Goal: Task Accomplishment & Management: Use online tool/utility

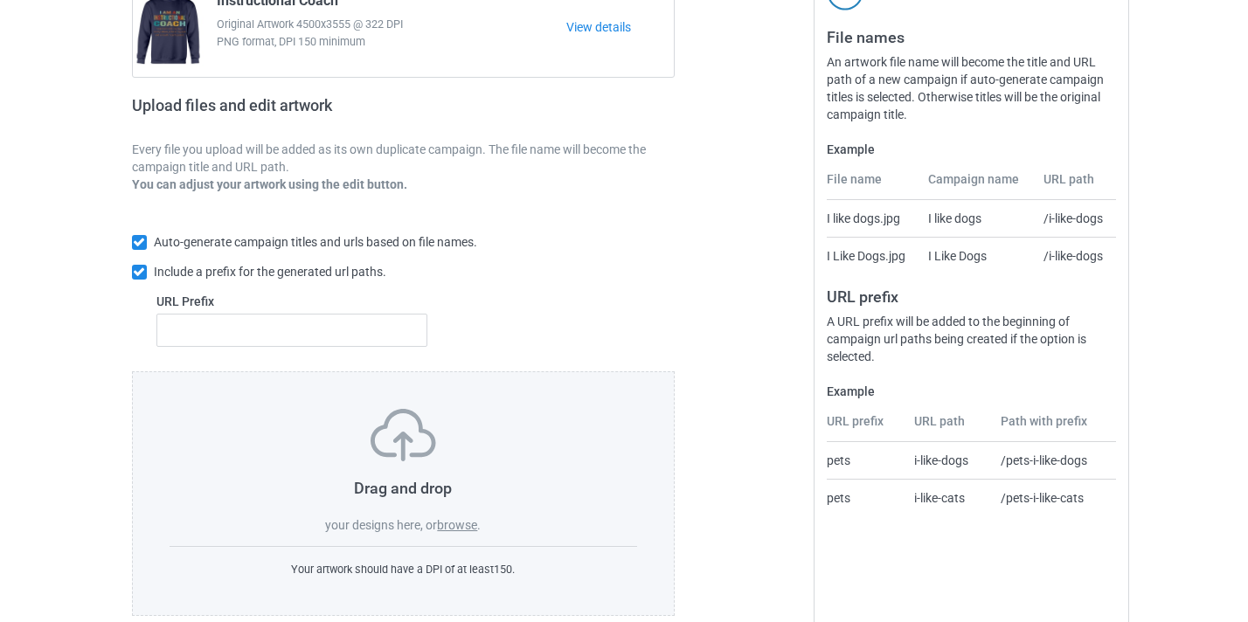
scroll to position [229, 0]
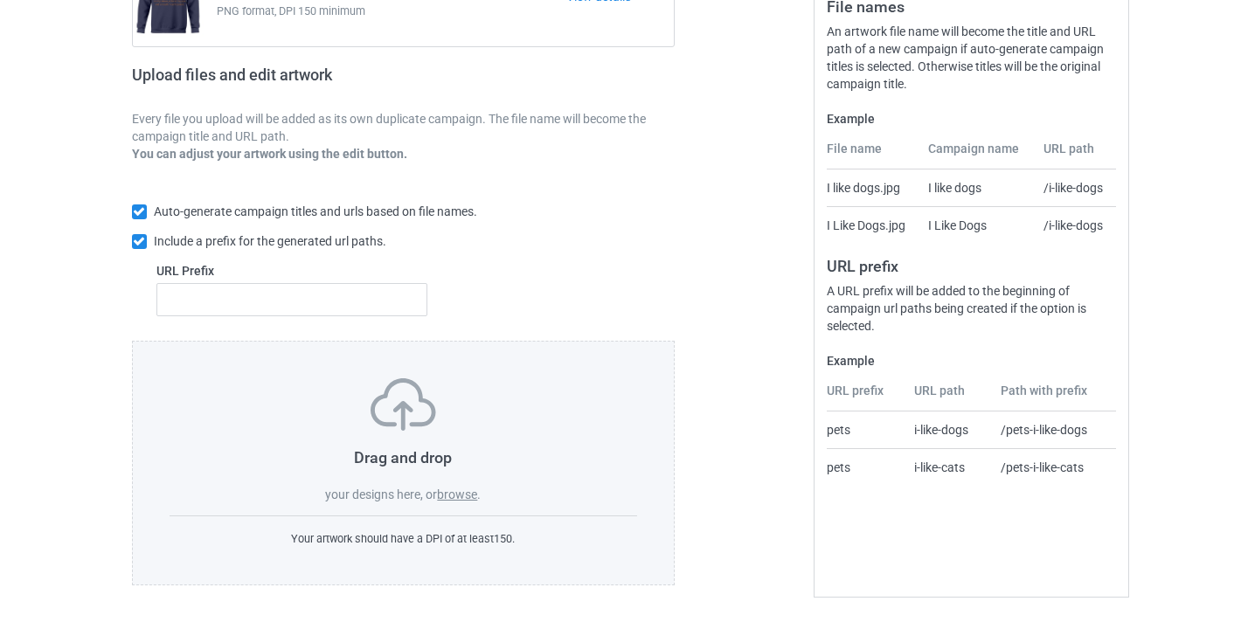
click at [460, 494] on label "browse" at bounding box center [457, 495] width 40 height 14
click at [0, 0] on input "browse" at bounding box center [0, 0] width 0 height 0
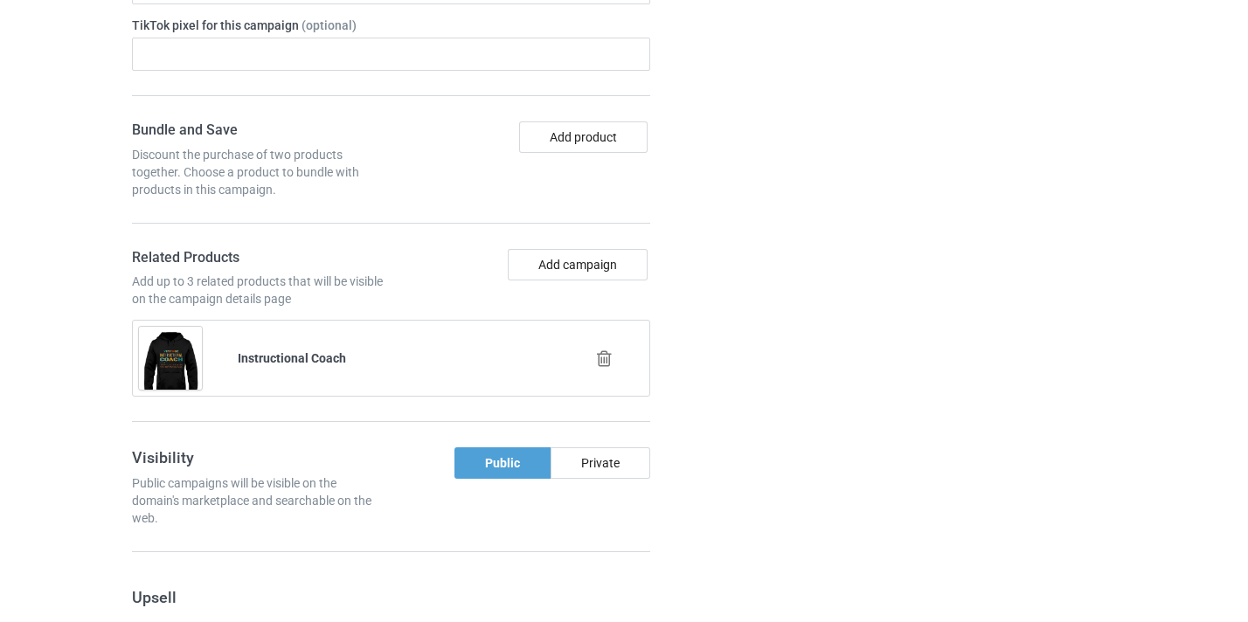
scroll to position [1333, 0]
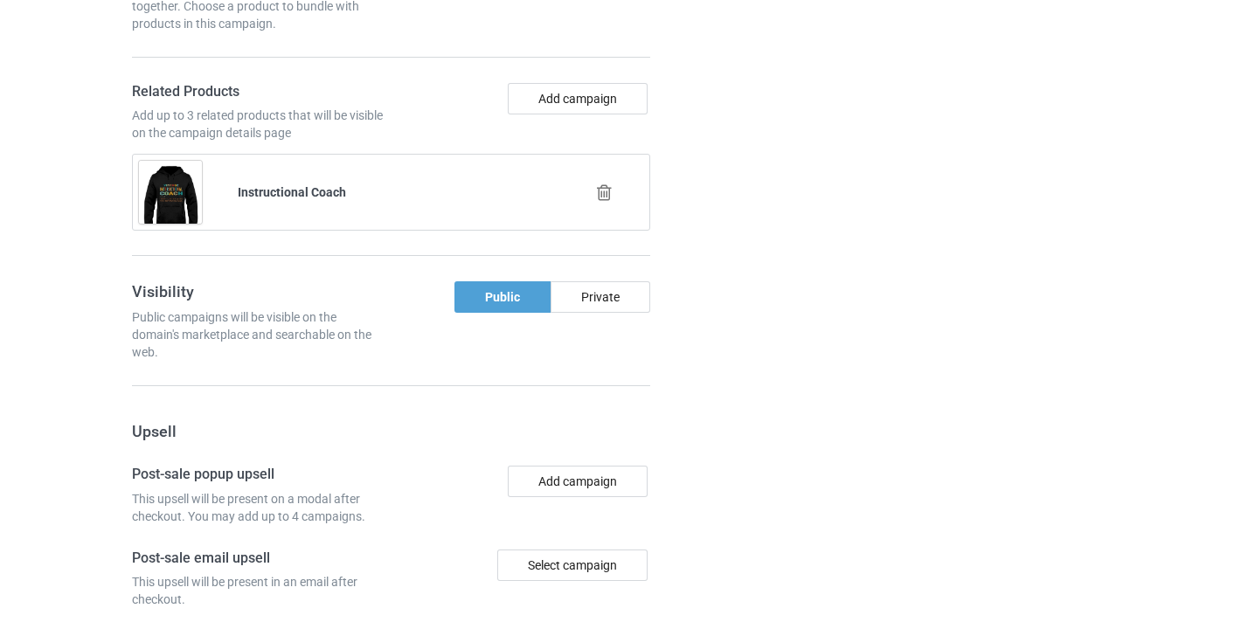
click at [610, 196] on icon at bounding box center [605, 193] width 22 height 18
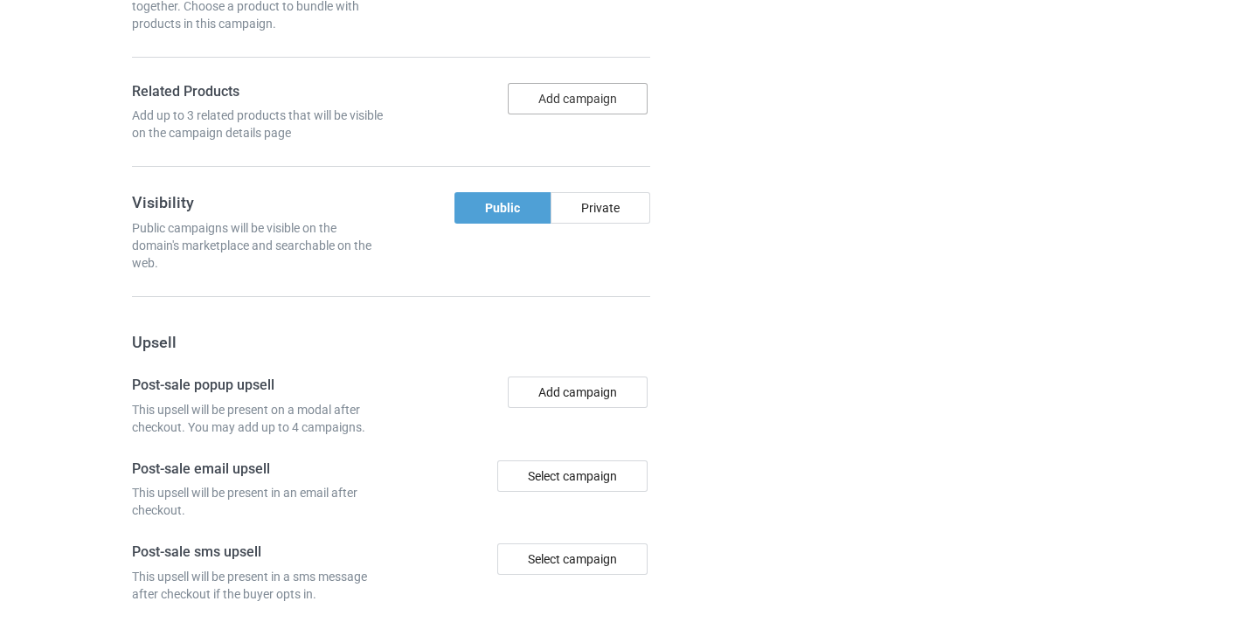
click at [586, 101] on button "Add campaign" at bounding box center [578, 98] width 140 height 31
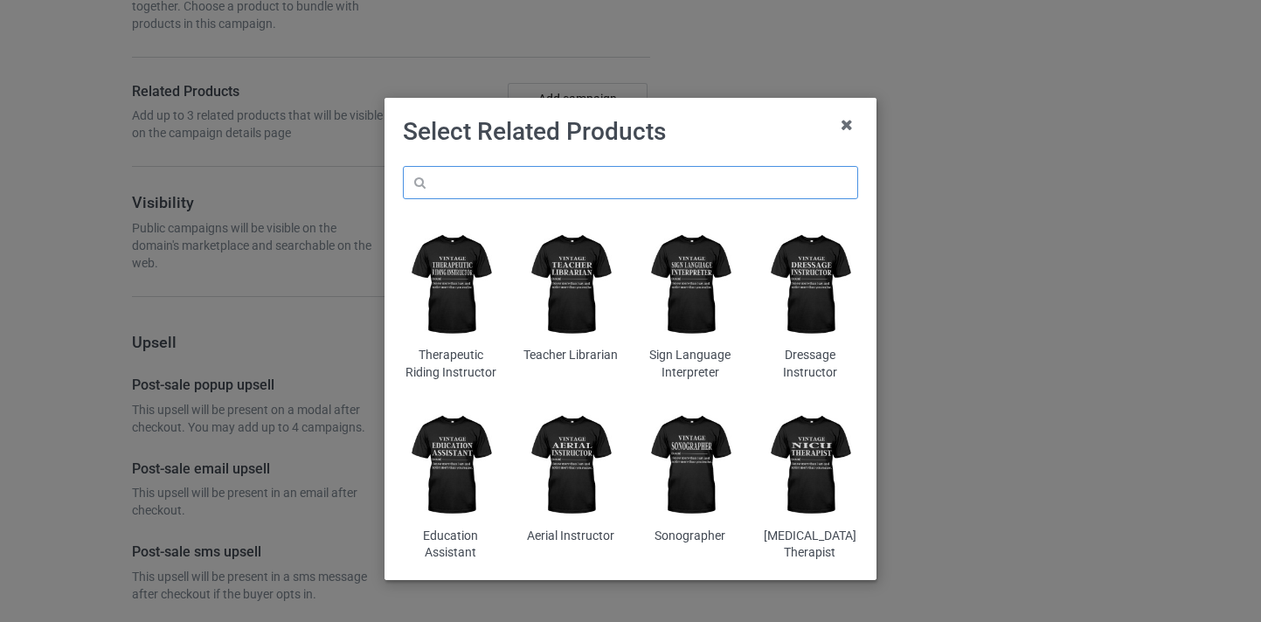
click at [620, 180] on input "text" at bounding box center [630, 182] width 455 height 33
paste input "Cosmetology Instructor"
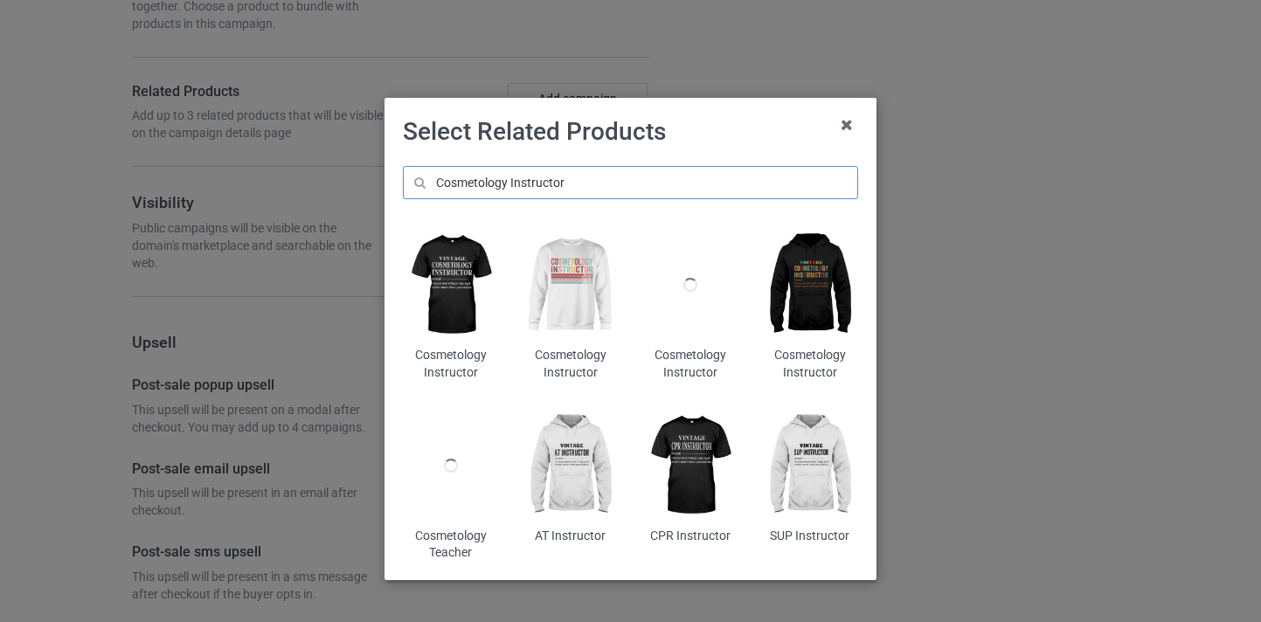
type input "Cosmetology Instructor"
click at [569, 302] on img at bounding box center [570, 285] width 95 height 119
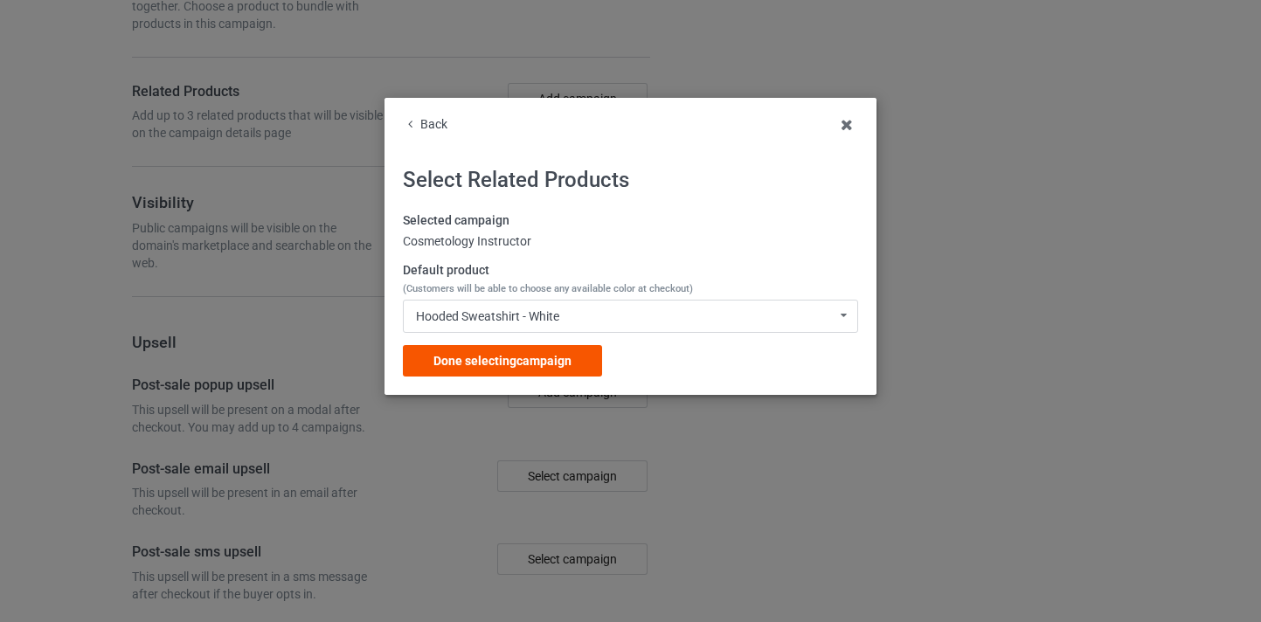
click at [545, 345] on div "Done selecting campaign" at bounding box center [502, 360] width 199 height 31
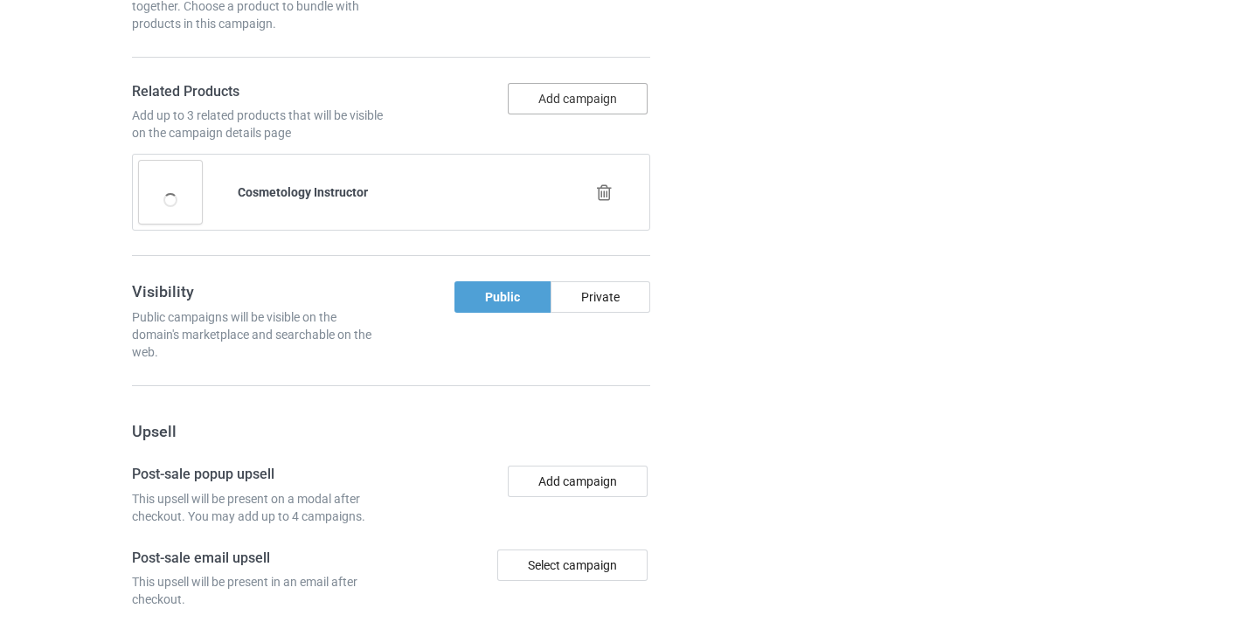
click at [595, 102] on button "Add campaign" at bounding box center [578, 98] width 140 height 31
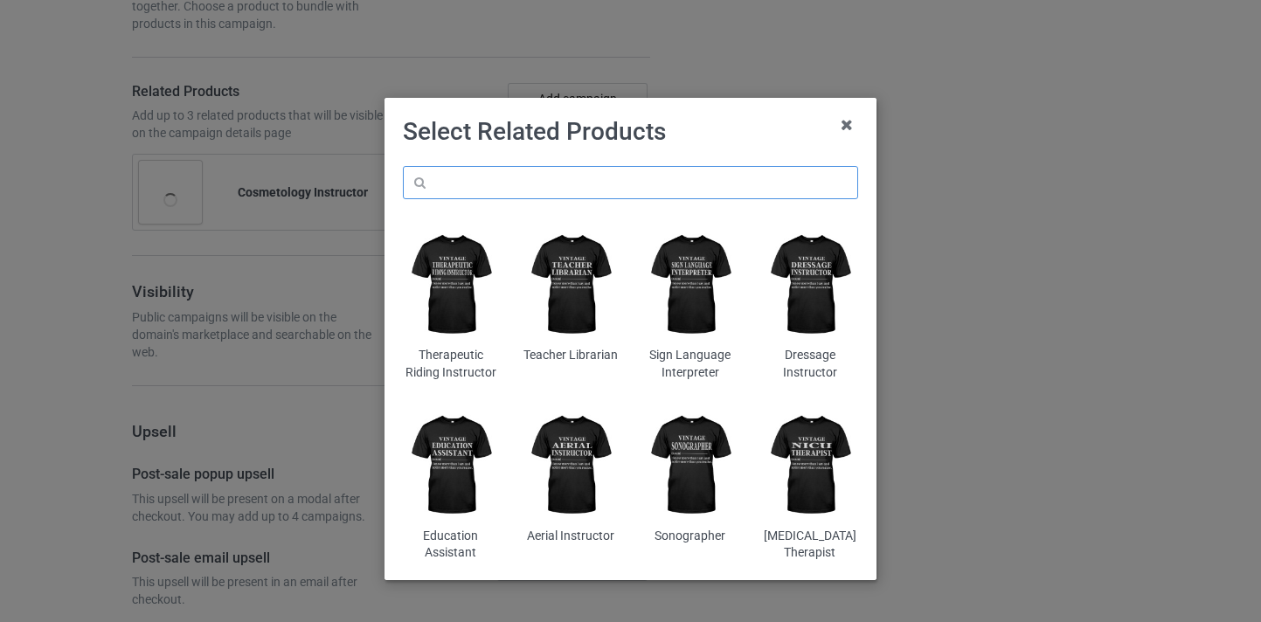
click at [599, 180] on input "text" at bounding box center [630, 182] width 455 height 33
paste input "Cosmetology Instructor"
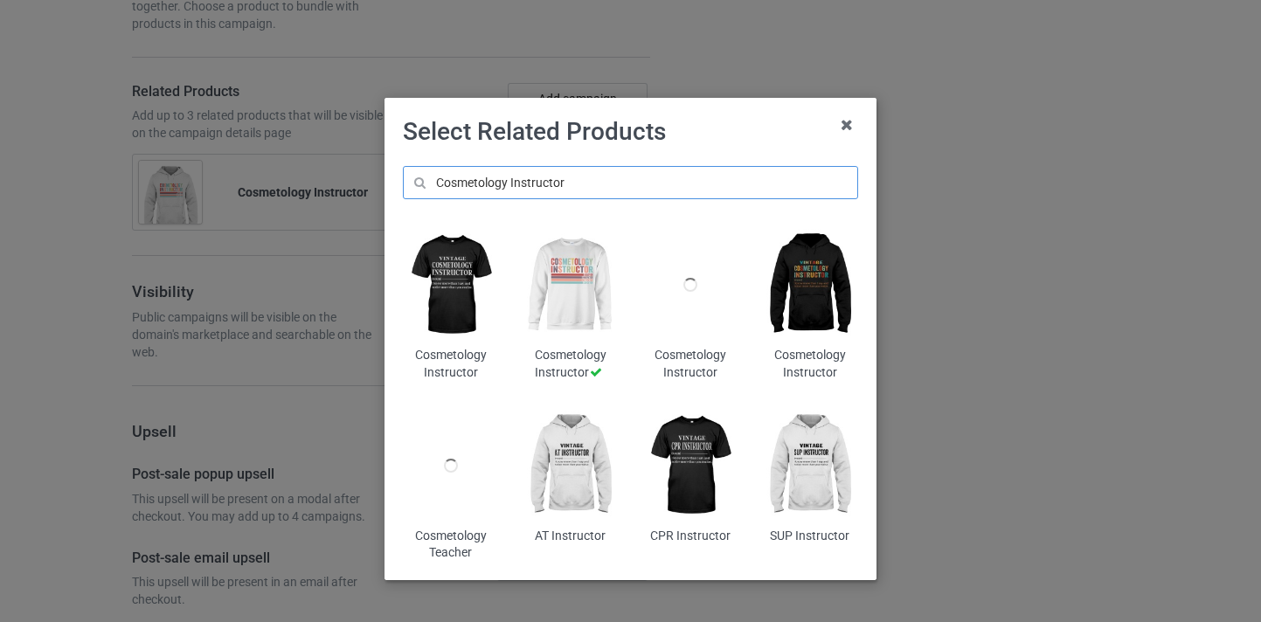
type input "Cosmetology Instructor"
click at [824, 275] on img at bounding box center [810, 285] width 95 height 119
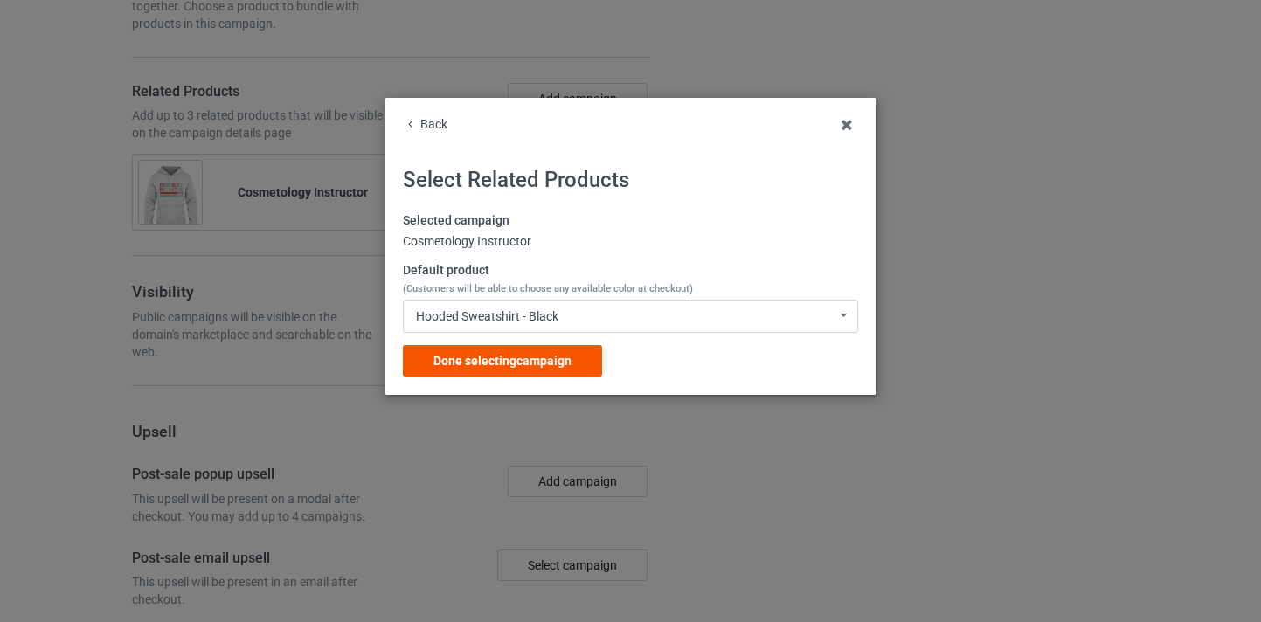
click at [585, 356] on div "Done selecting campaign" at bounding box center [502, 360] width 199 height 31
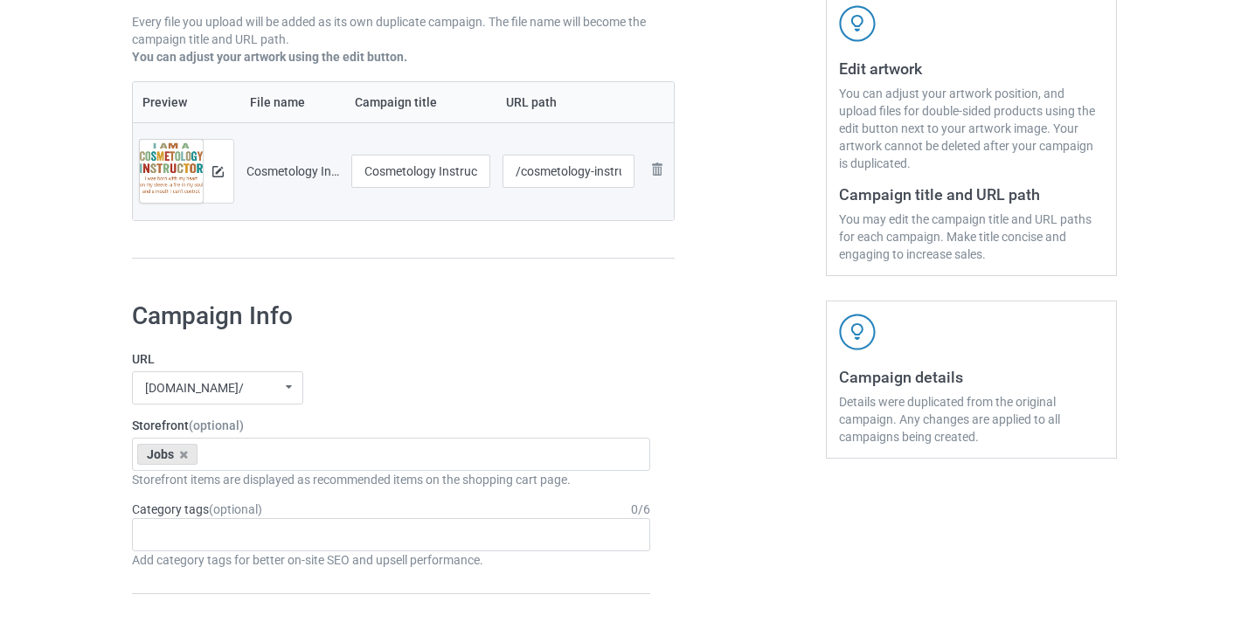
scroll to position [302, 0]
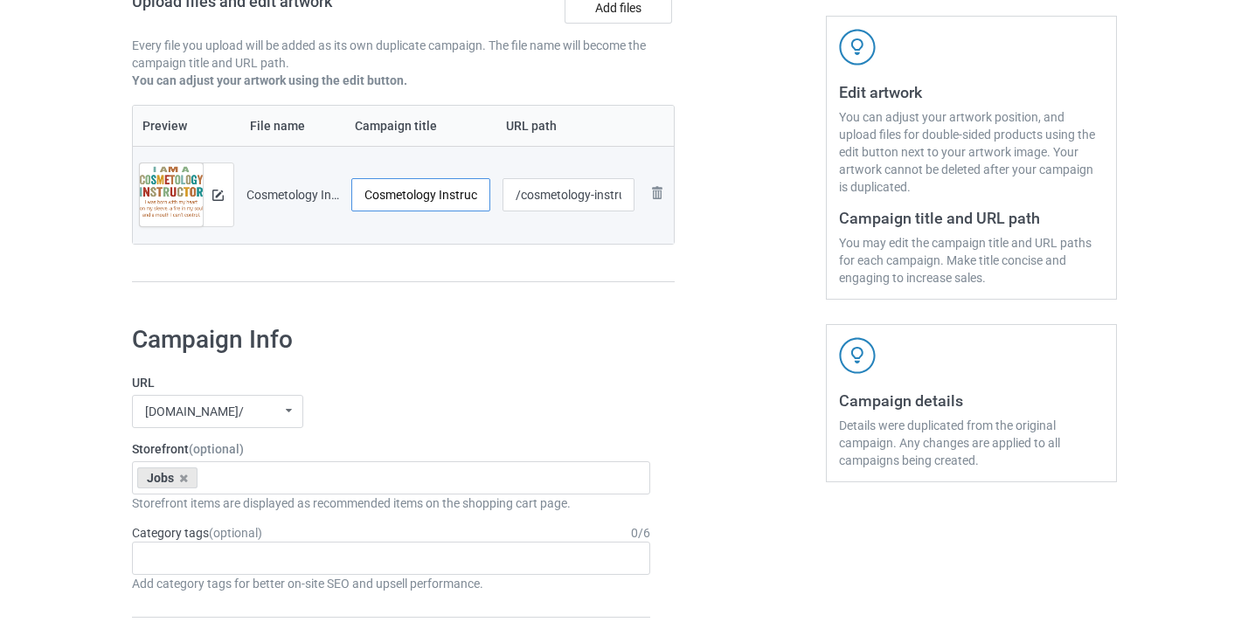
click at [432, 180] on input "Cosmetology Instructor-Control" at bounding box center [421, 194] width 140 height 33
drag, startPoint x: 432, startPoint y: 180, endPoint x: 471, endPoint y: 193, distance: 41.5
click at [494, 191] on td "Cosmetology Instructor-Control" at bounding box center [421, 195] width 152 height 98
click at [471, 193] on input "Cosmetology Instructor-Control" at bounding box center [421, 194] width 140 height 33
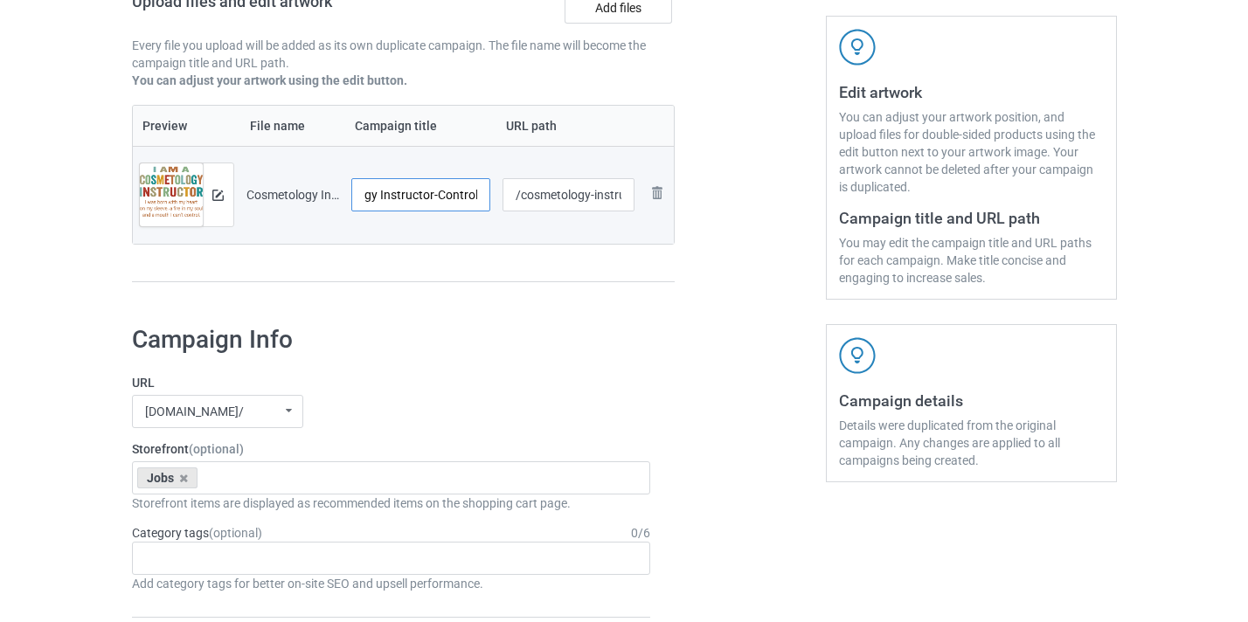
click at [471, 193] on input "Cosmetology Instructor-Control" at bounding box center [421, 194] width 140 height 33
type input "Cosmetology Instructor"
click at [590, 197] on input "/cosmetology-instructor-control" at bounding box center [569, 194] width 132 height 33
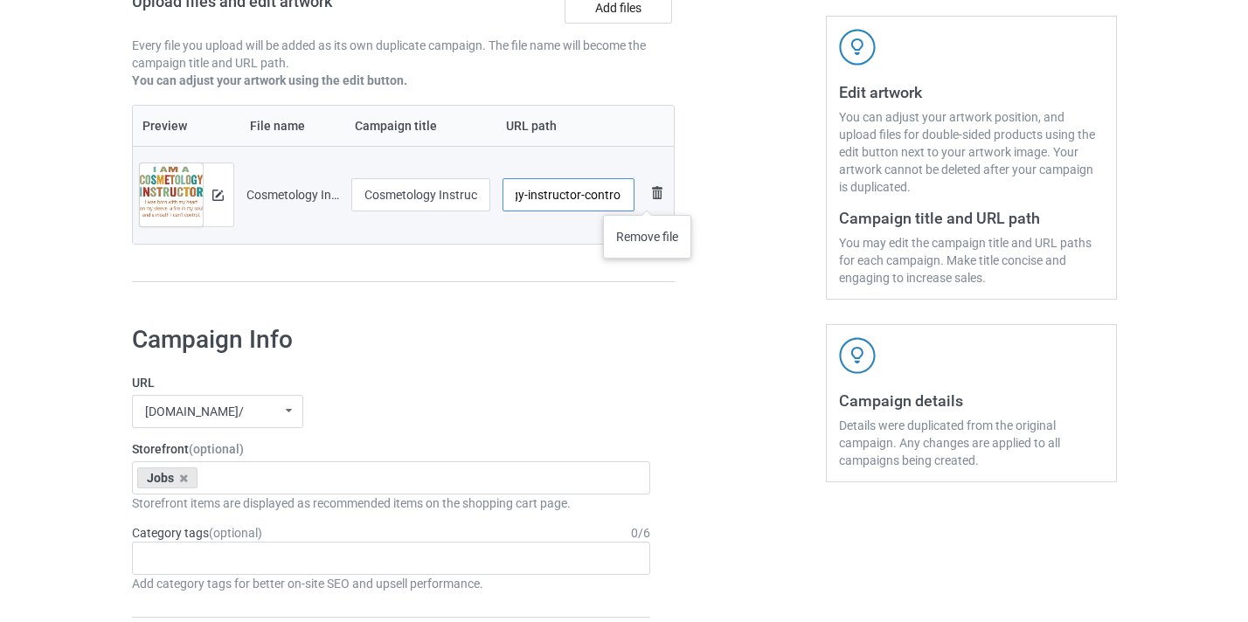
drag, startPoint x: 590, startPoint y: 197, endPoint x: 648, endPoint y: 198, distance: 57.7
click at [648, 198] on tr "Preview and edit artwork Cosmetology Instructor-Control.png Cosmetology Instruc…" at bounding box center [404, 195] width 542 height 98
click at [620, 198] on input "/cosmetology-instructor-control" at bounding box center [569, 194] width 132 height 33
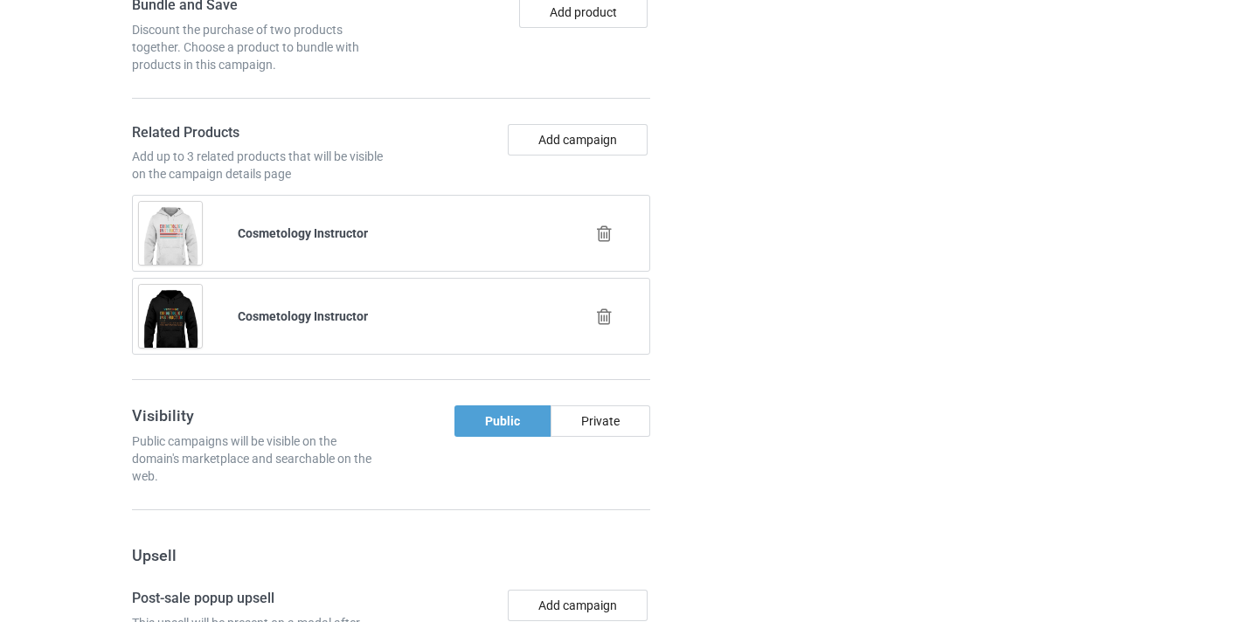
scroll to position [1793, 0]
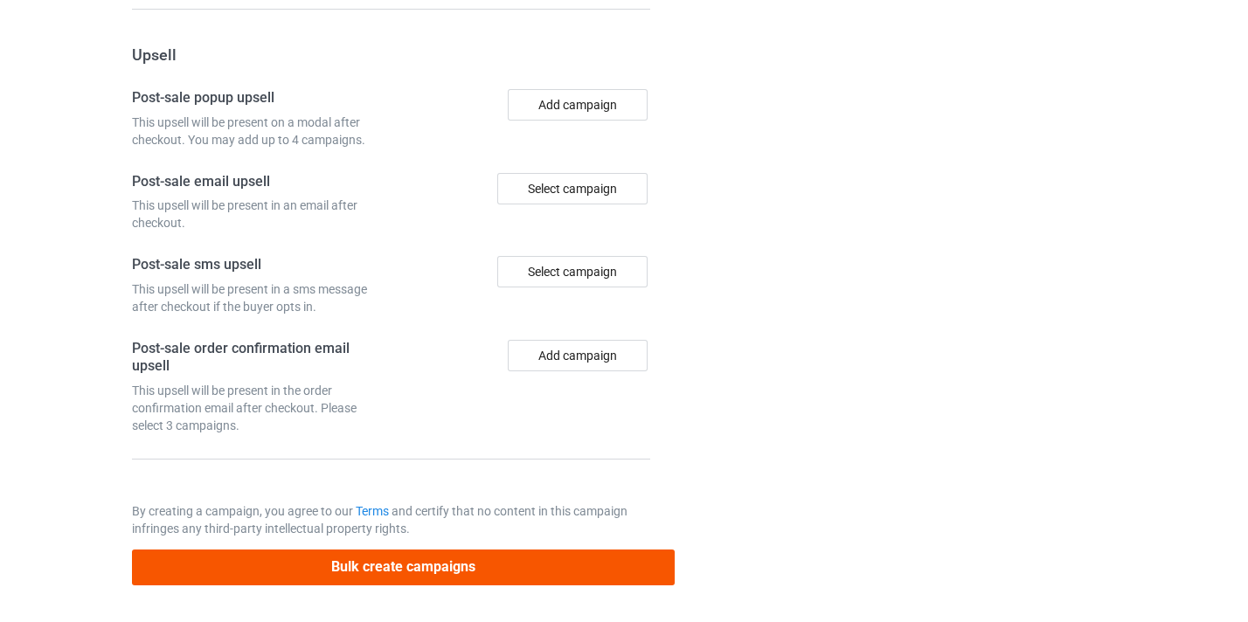
type input "/cosmetology-instructor10"
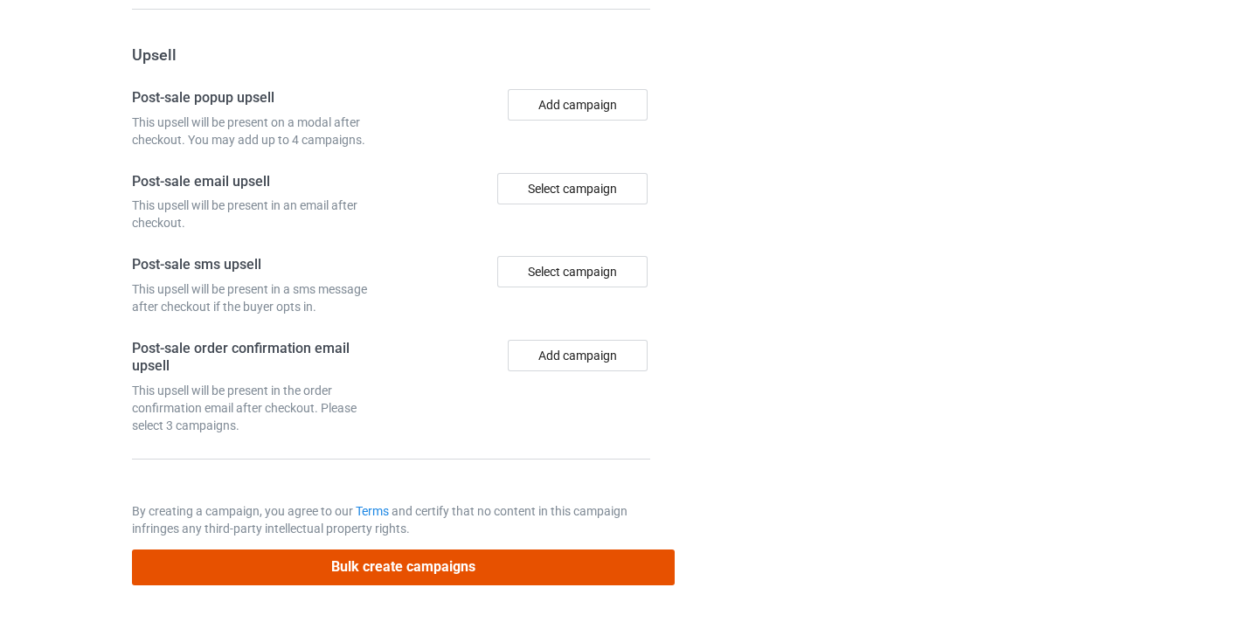
click at [597, 552] on button "Bulk create campaigns" at bounding box center [404, 568] width 544 height 36
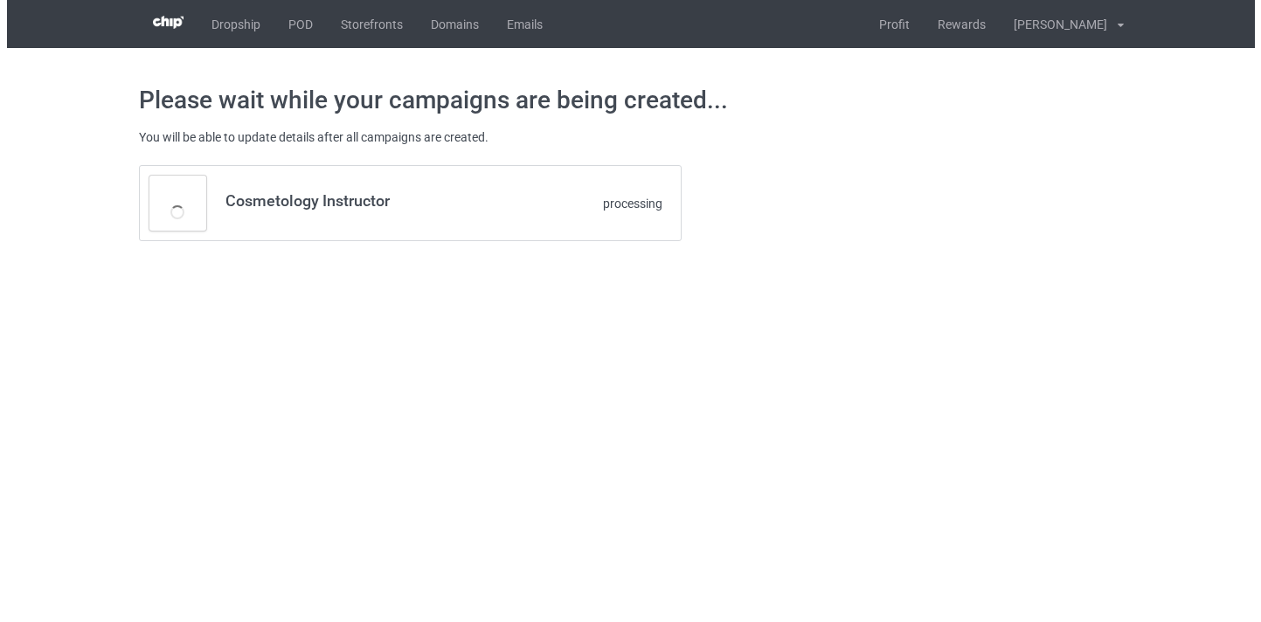
scroll to position [0, 0]
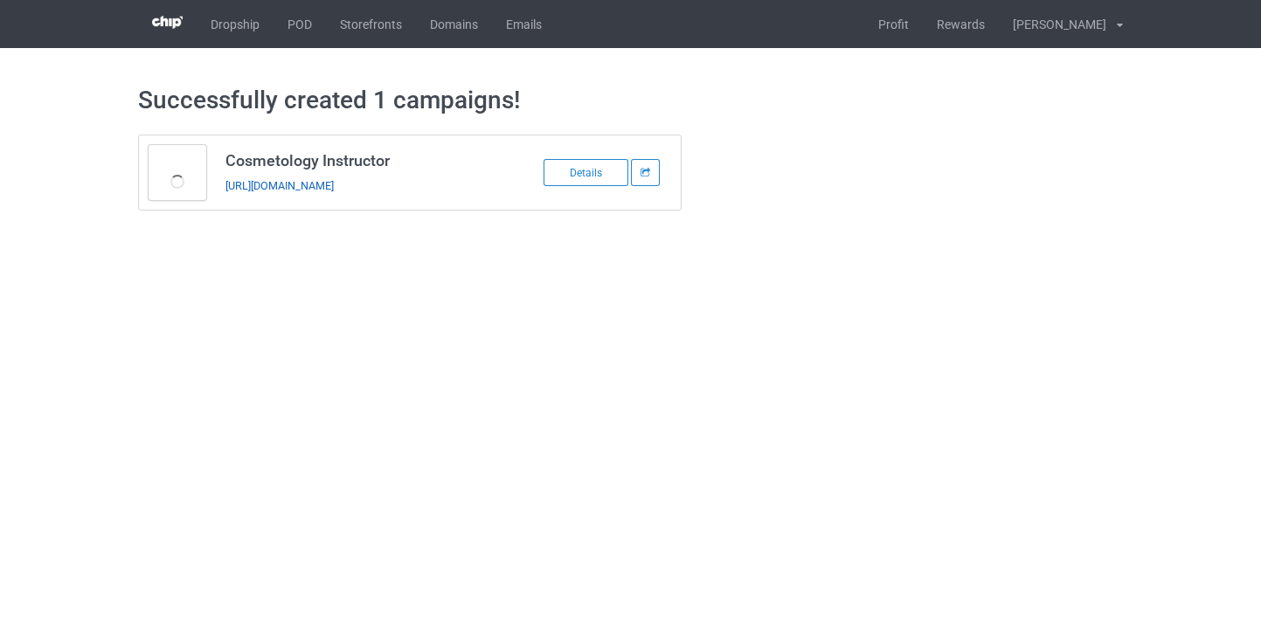
click at [334, 183] on link "https://www.thepure.gift/cosmetology-instructor10" at bounding box center [280, 185] width 108 height 13
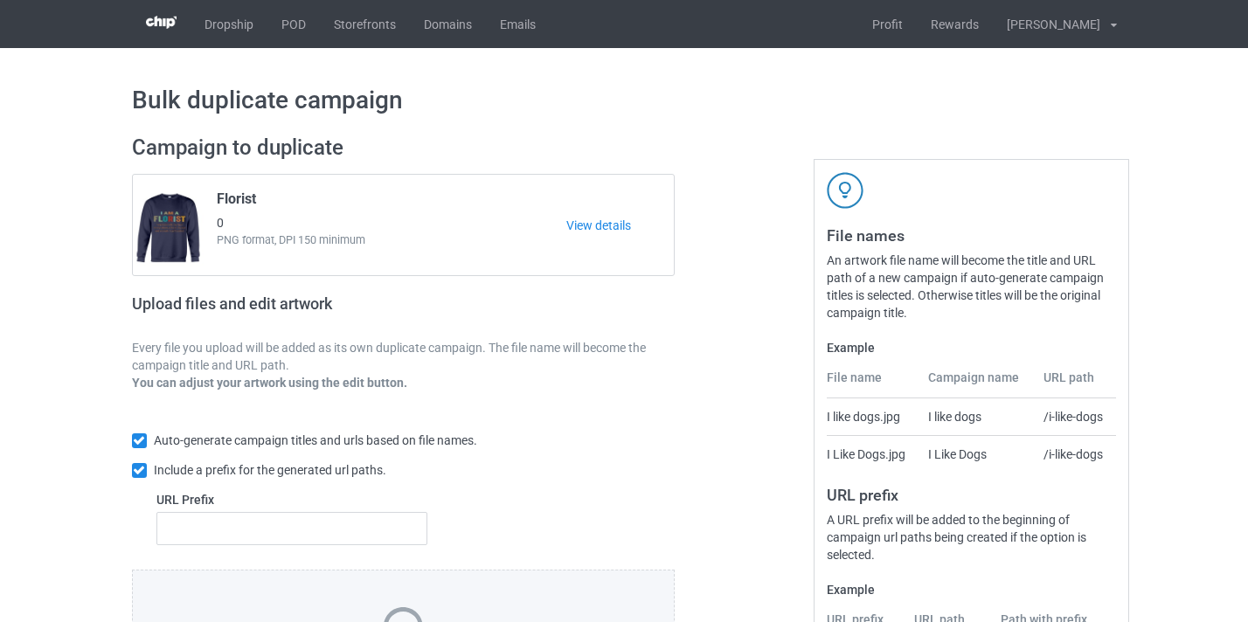
scroll to position [170, 0]
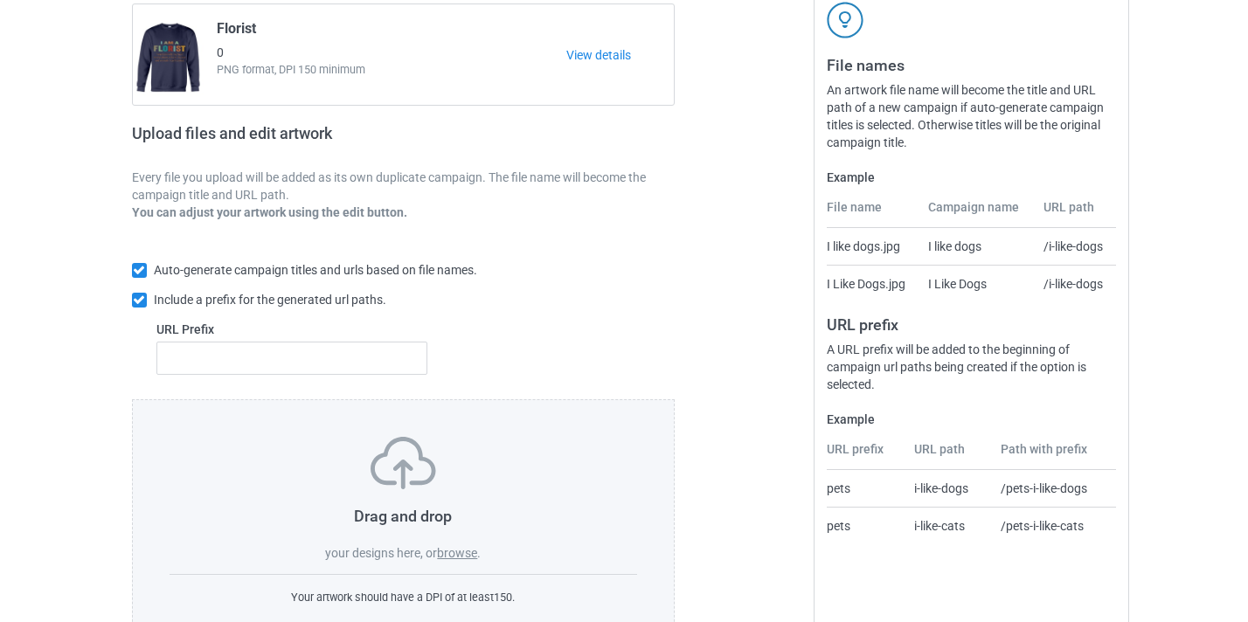
click at [468, 554] on label "browse" at bounding box center [457, 553] width 40 height 14
click at [0, 0] on input "browse" at bounding box center [0, 0] width 0 height 0
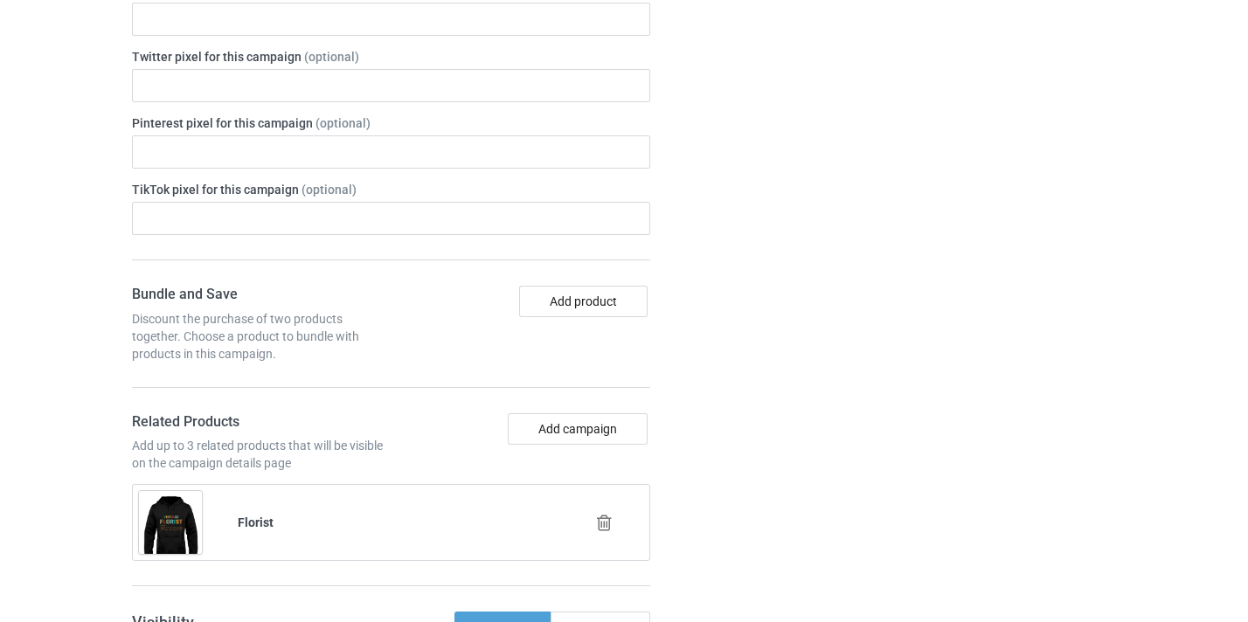
scroll to position [1181, 0]
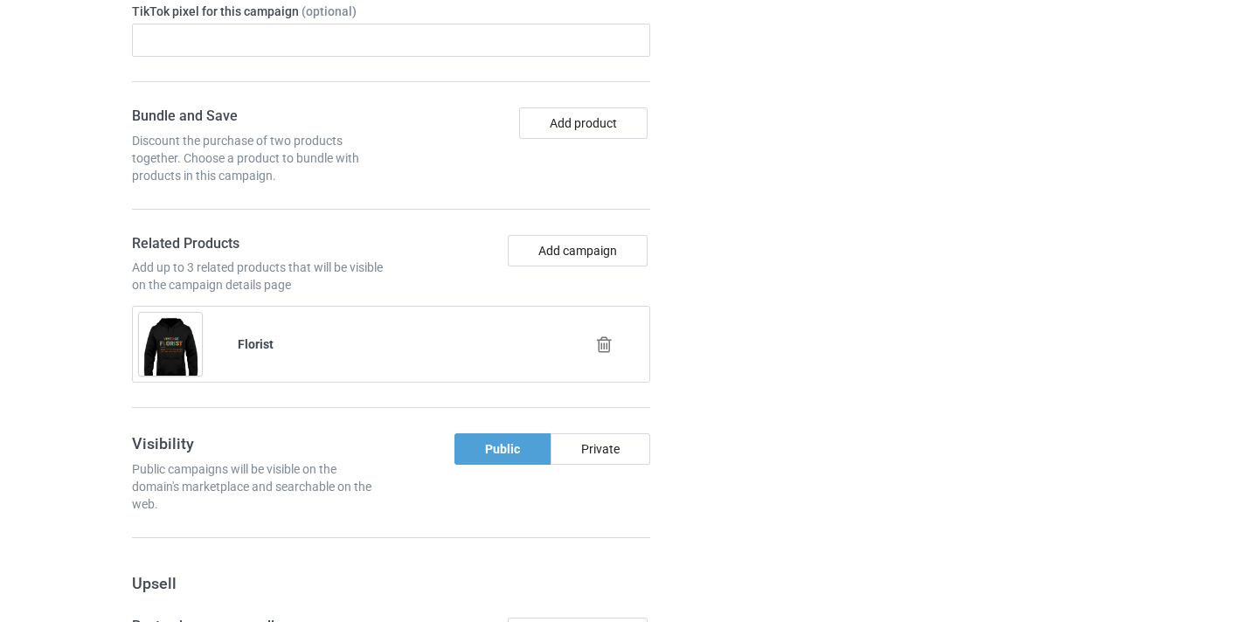
click at [604, 349] on icon at bounding box center [605, 345] width 22 height 18
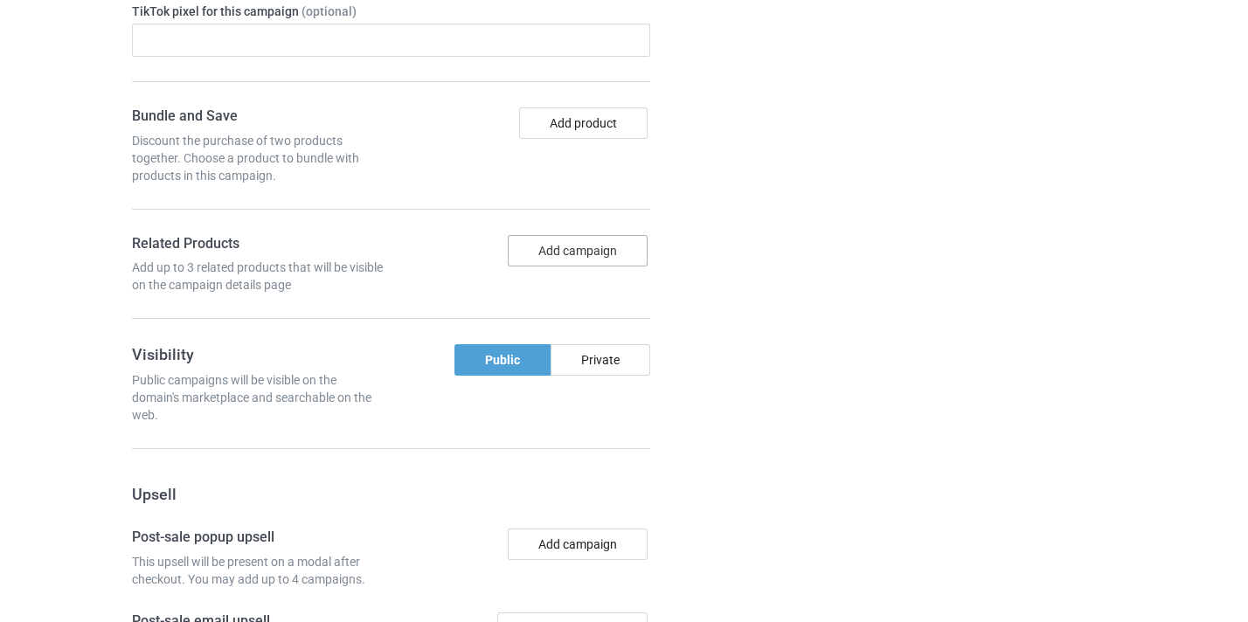
click at [583, 247] on button "Add campaign" at bounding box center [578, 250] width 140 height 31
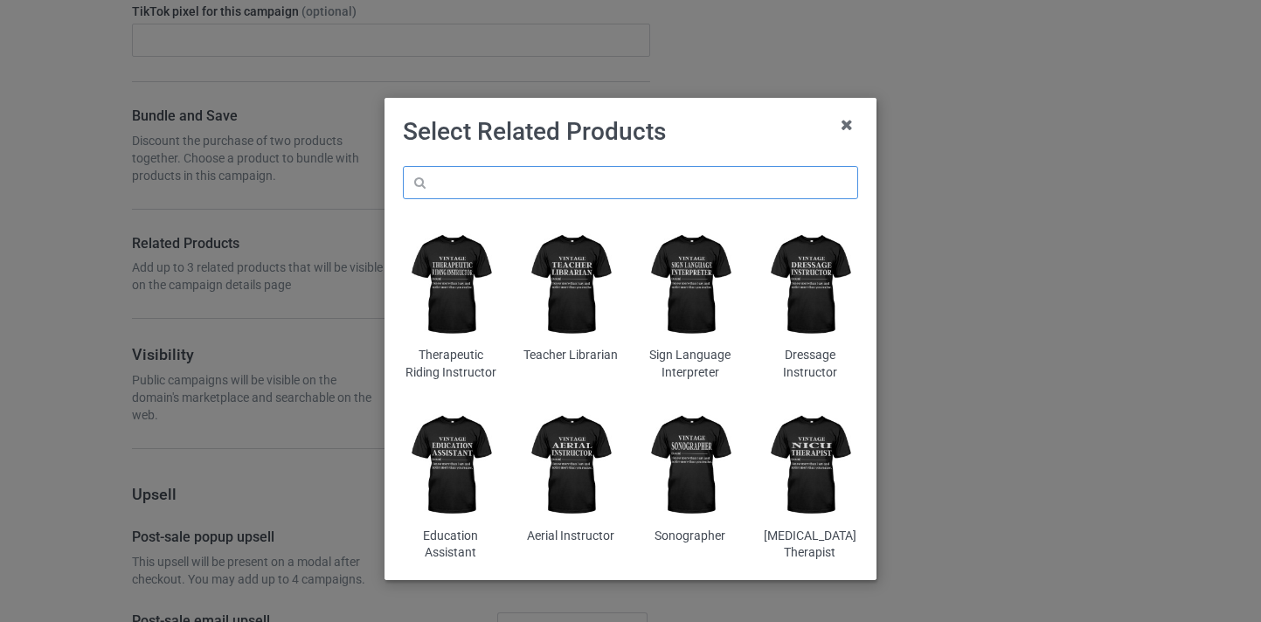
click at [563, 183] on input "text" at bounding box center [630, 182] width 455 height 33
paste input "Dog Trainer"
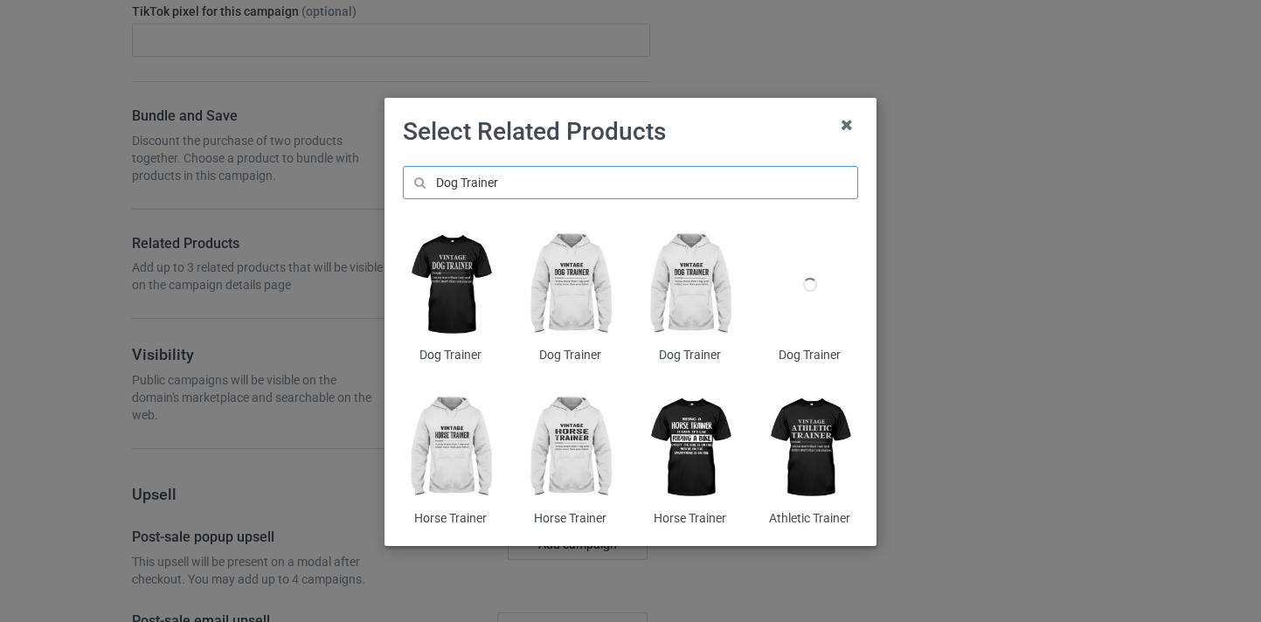
type input "Dog Trainer"
click at [460, 283] on img at bounding box center [450, 285] width 95 height 119
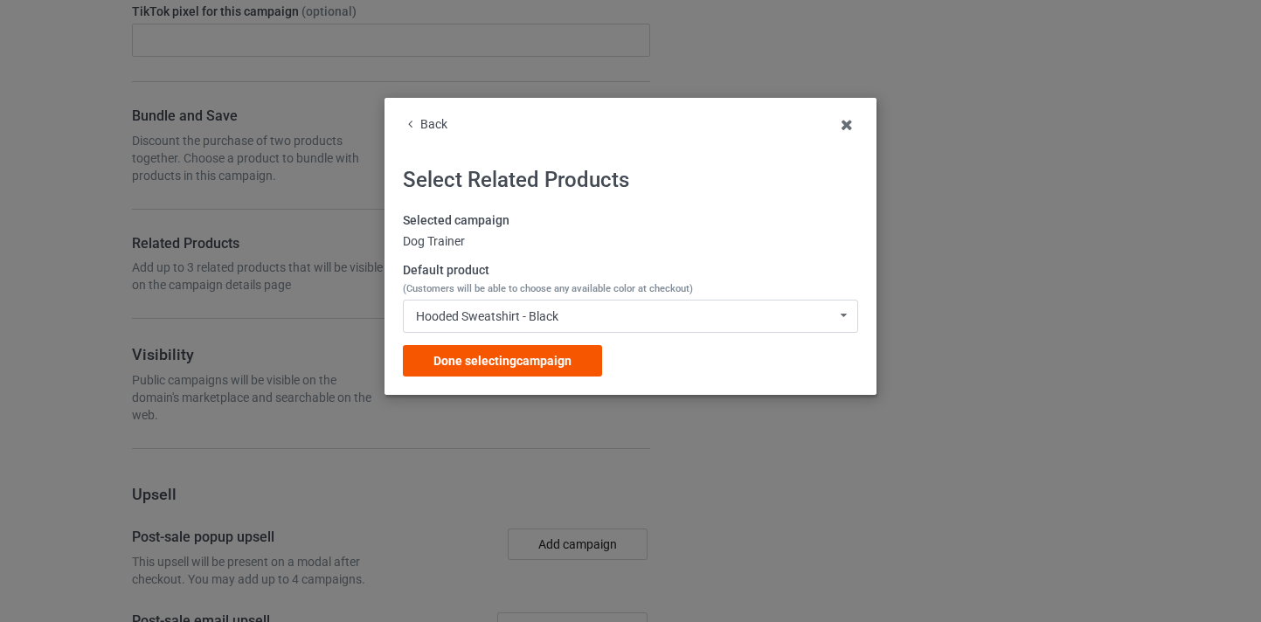
click at [548, 359] on span "Done selecting campaign" at bounding box center [503, 361] width 138 height 14
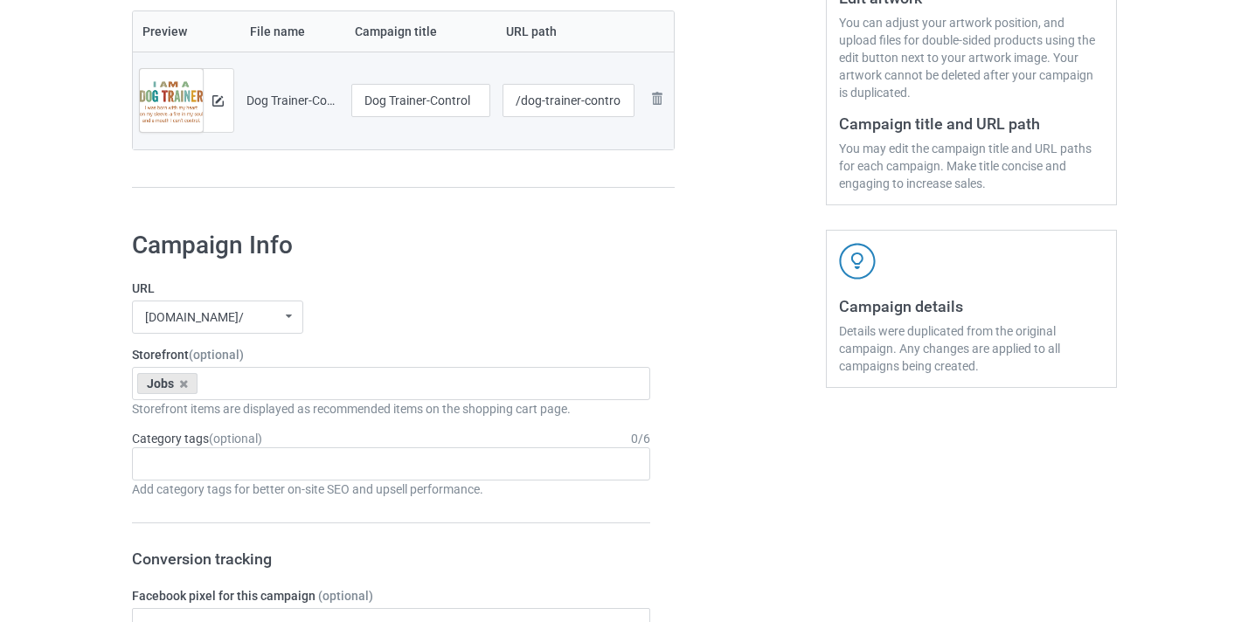
scroll to position [382, 0]
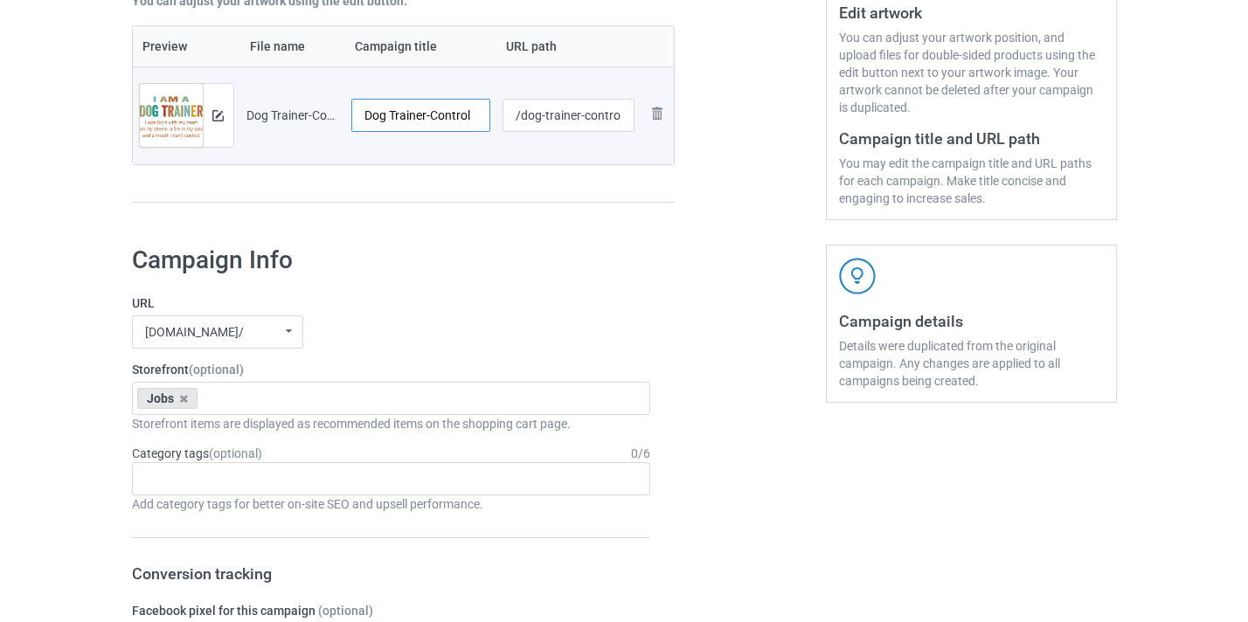
click at [462, 114] on input "Dog Trainer-Control" at bounding box center [421, 115] width 140 height 33
type input "Dog Trainer"
click at [596, 119] on input "/dog-trainer-control" at bounding box center [569, 115] width 132 height 33
drag, startPoint x: 596, startPoint y: 119, endPoint x: 644, endPoint y: 117, distance: 48.1
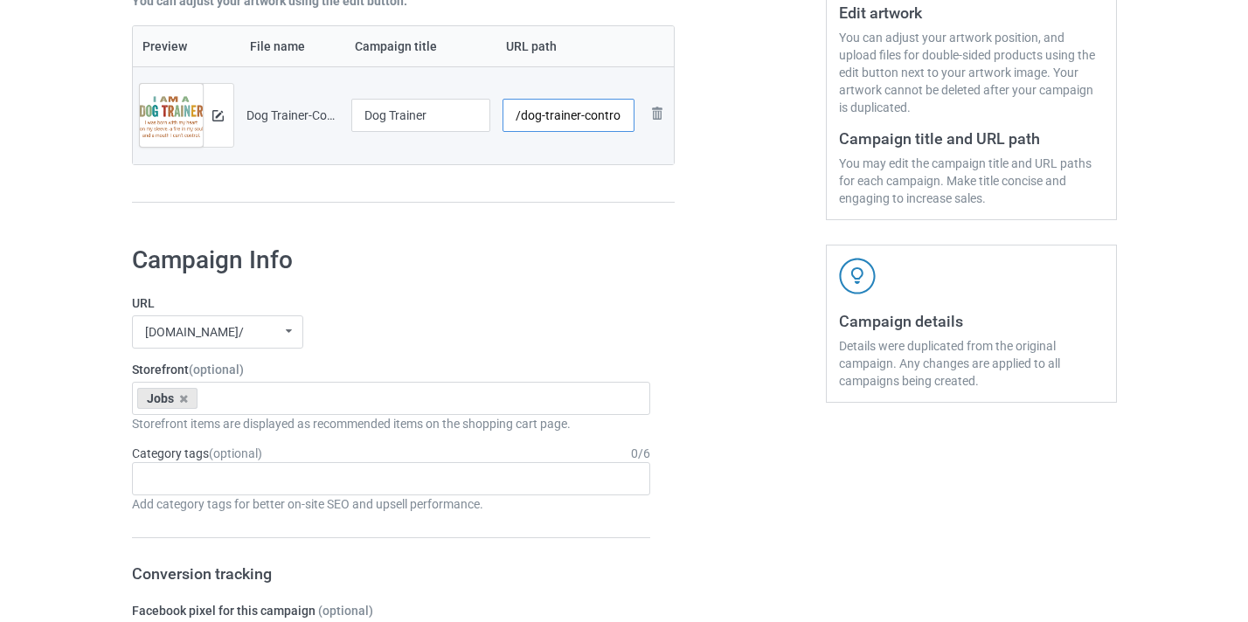
click at [644, 117] on tr "Preview and edit artwork Dog Trainer-Control.png Dog Trainer /dog-trainer-contr…" at bounding box center [404, 115] width 542 height 98
click at [598, 115] on input "/dog-trainer-control" at bounding box center [569, 115] width 132 height 33
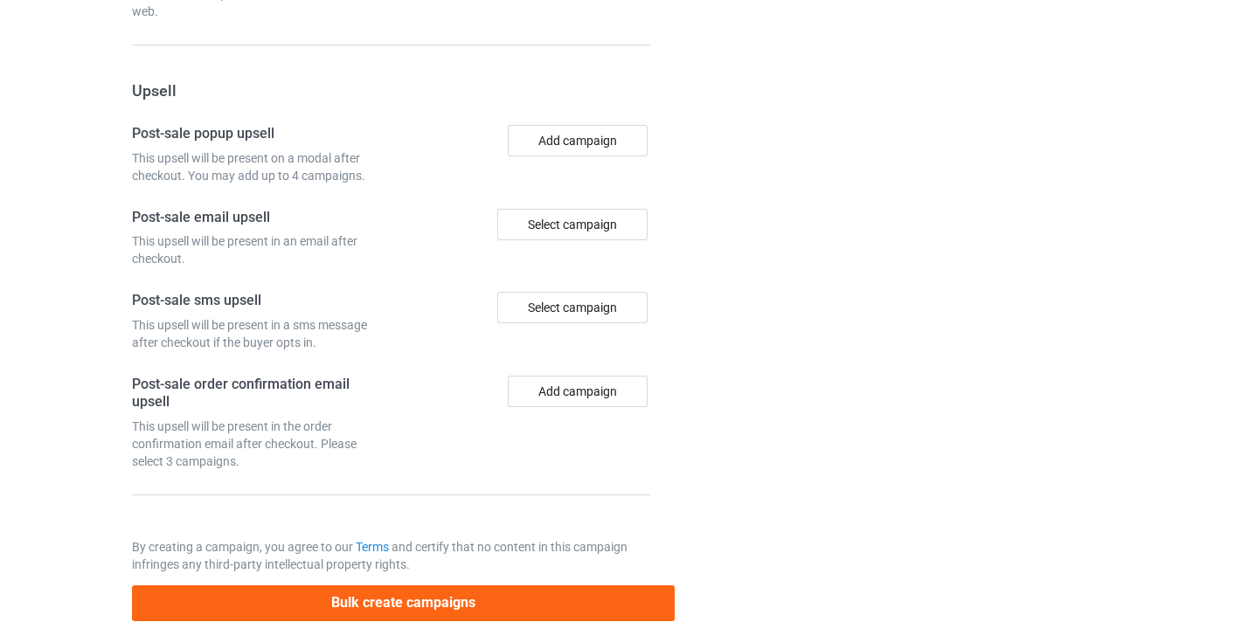
scroll to position [1710, 0]
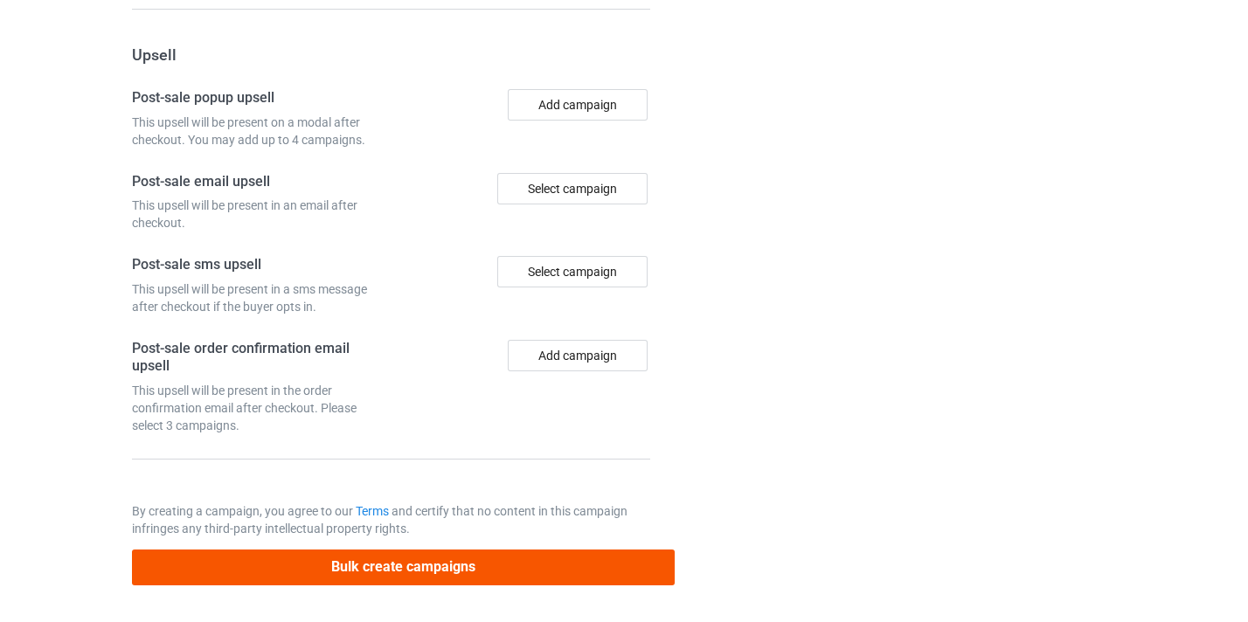
type input "/dog-trainer10"
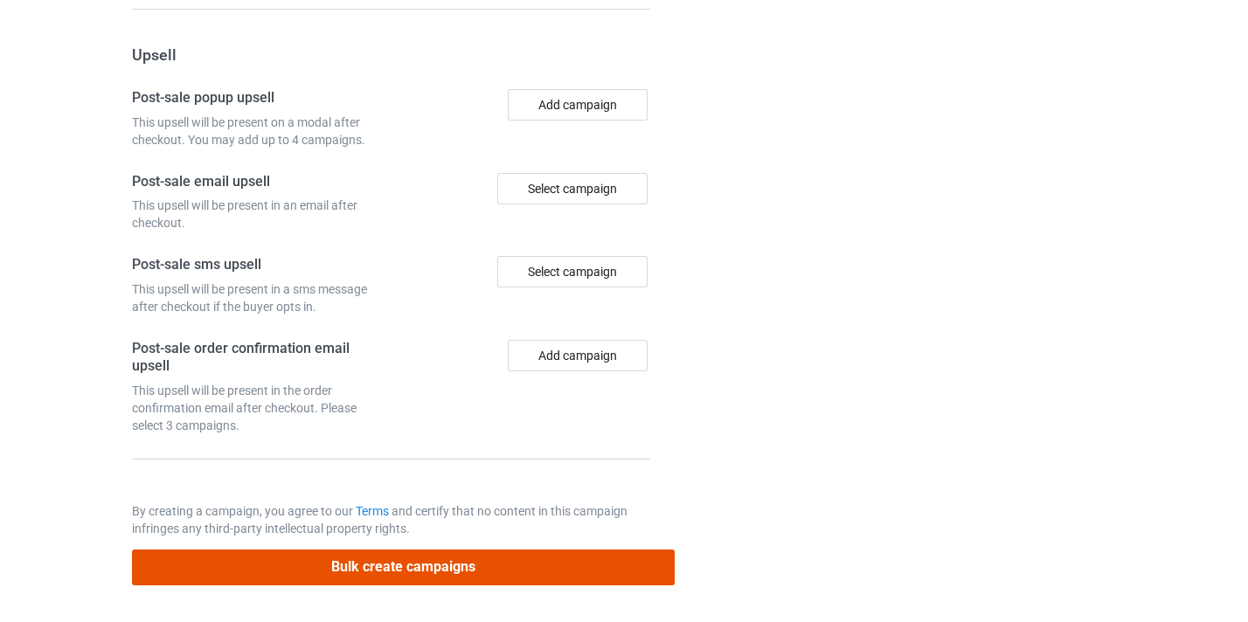
click at [488, 554] on button "Bulk create campaigns" at bounding box center [404, 568] width 544 height 36
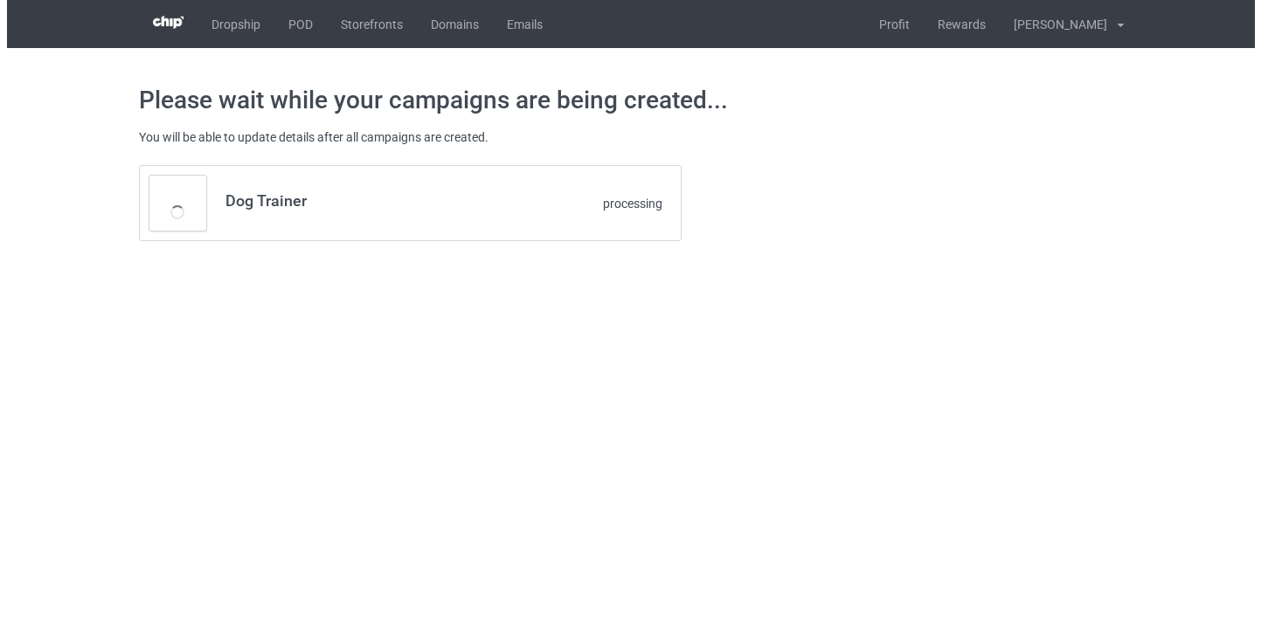
scroll to position [0, 0]
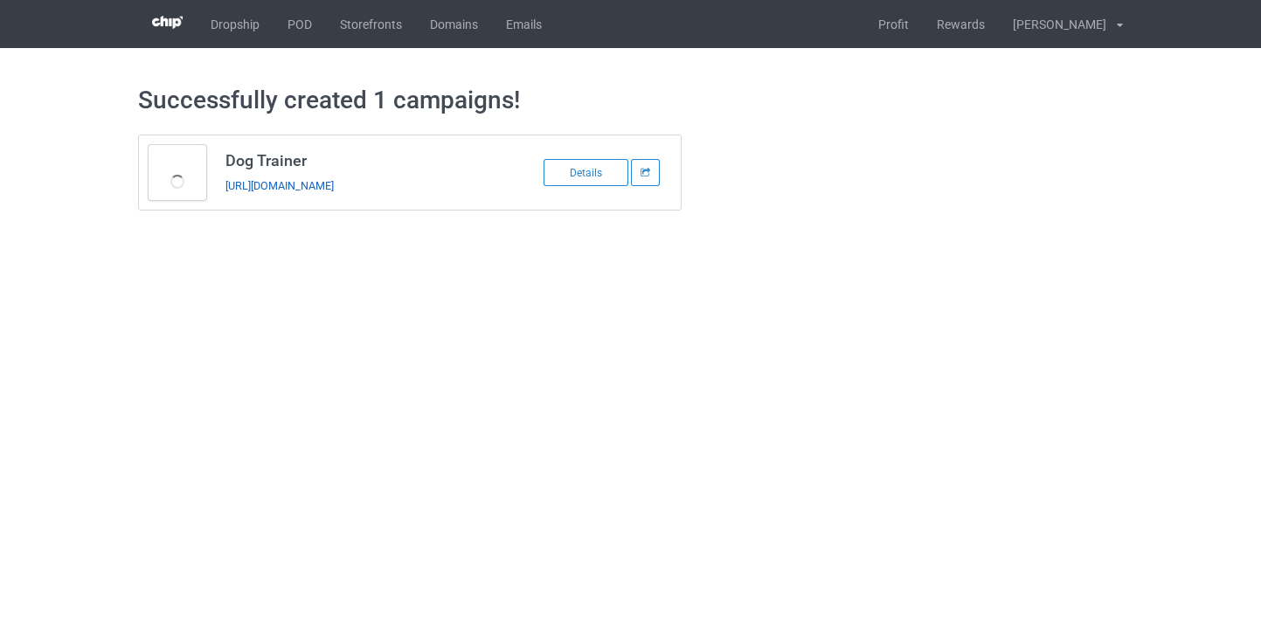
click at [334, 184] on link "[URL][DOMAIN_NAME]" at bounding box center [280, 185] width 108 height 13
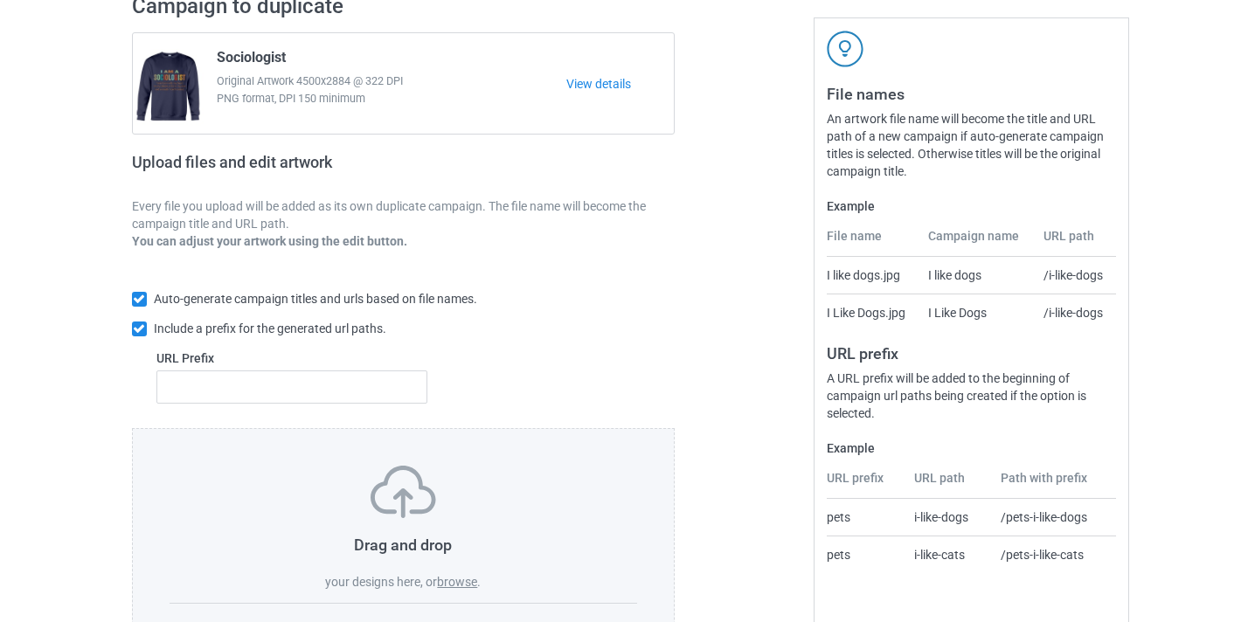
scroll to position [229, 0]
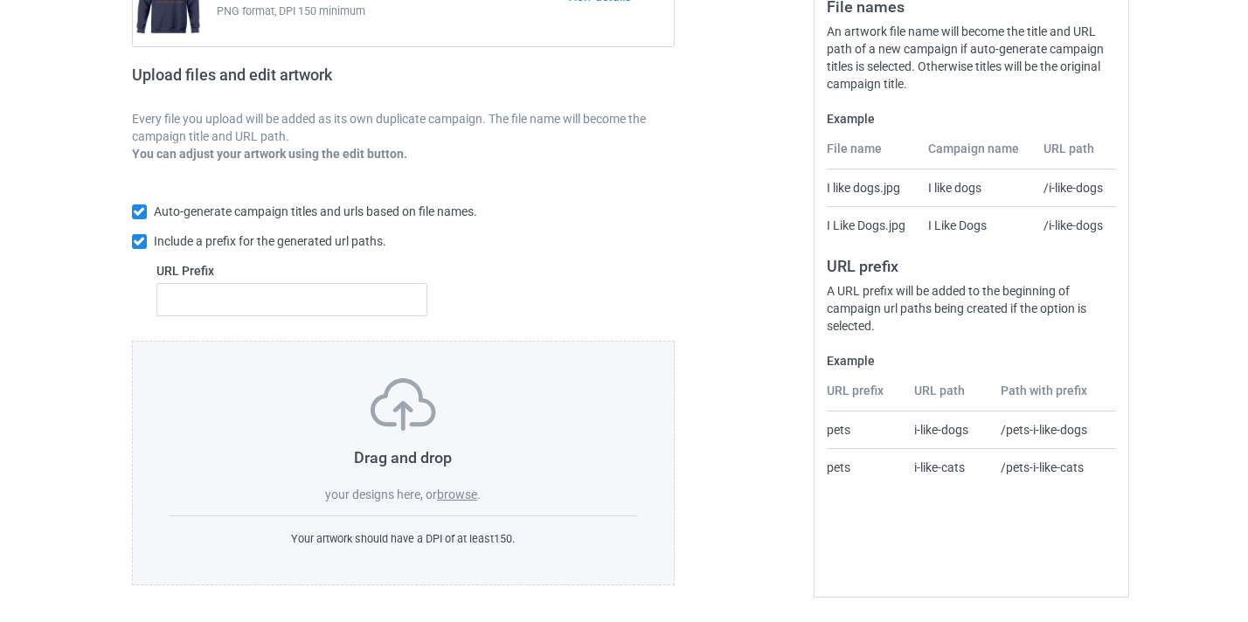
click at [461, 500] on label "browse" at bounding box center [457, 495] width 40 height 14
click at [0, 0] on input "browse" at bounding box center [0, 0] width 0 height 0
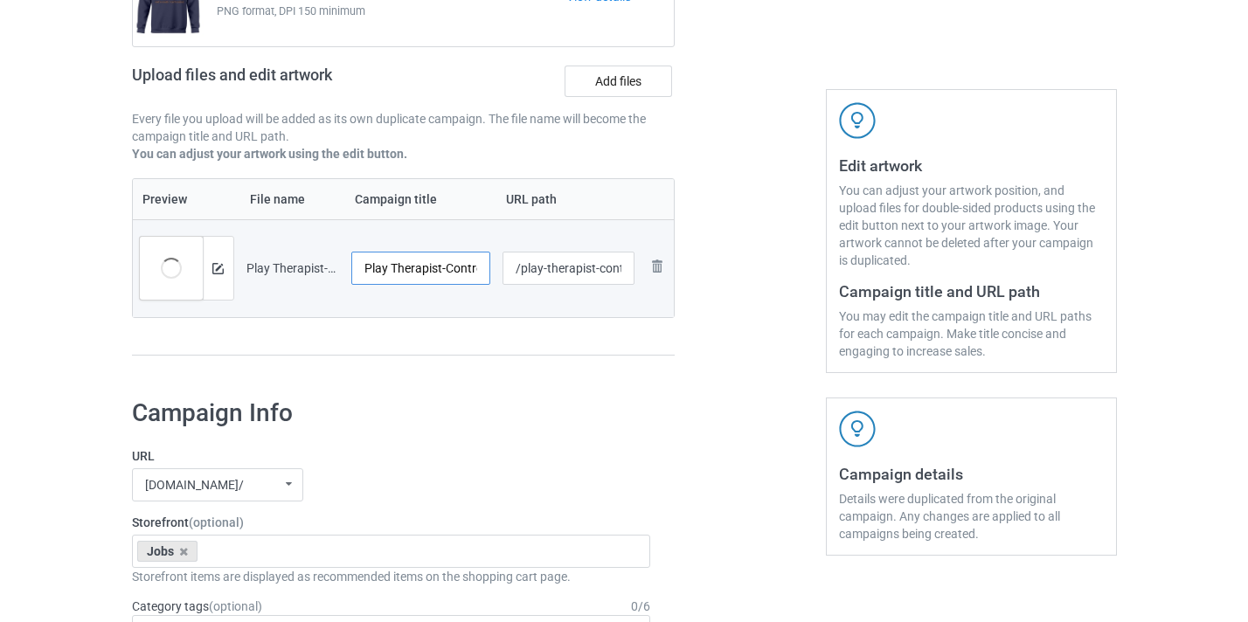
click at [469, 267] on input "Play Therapist-Control" at bounding box center [421, 268] width 140 height 33
type input "Play Therapist"
click at [613, 263] on input "/play-therapist-control" at bounding box center [569, 268] width 132 height 33
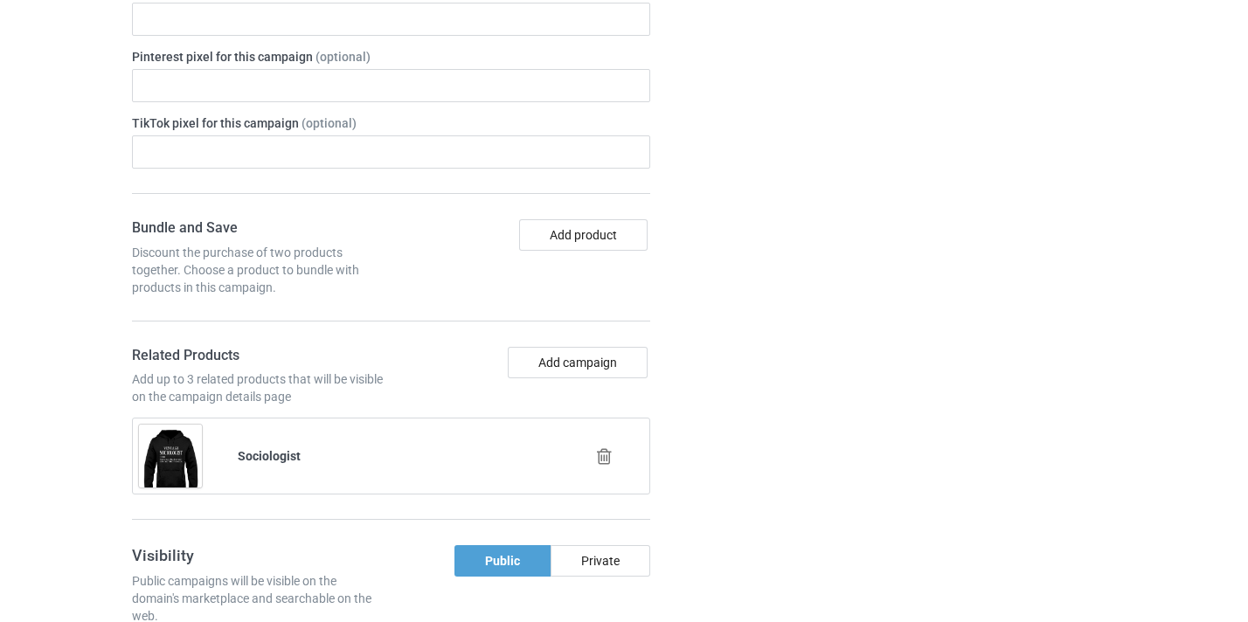
scroll to position [1070, 0]
type input "/play-therapist10"
click at [605, 446] on div at bounding box center [607, 456] width 100 height 44
click at [604, 440] on div at bounding box center [607, 456] width 100 height 44
click at [606, 454] on icon at bounding box center [605, 456] width 22 height 18
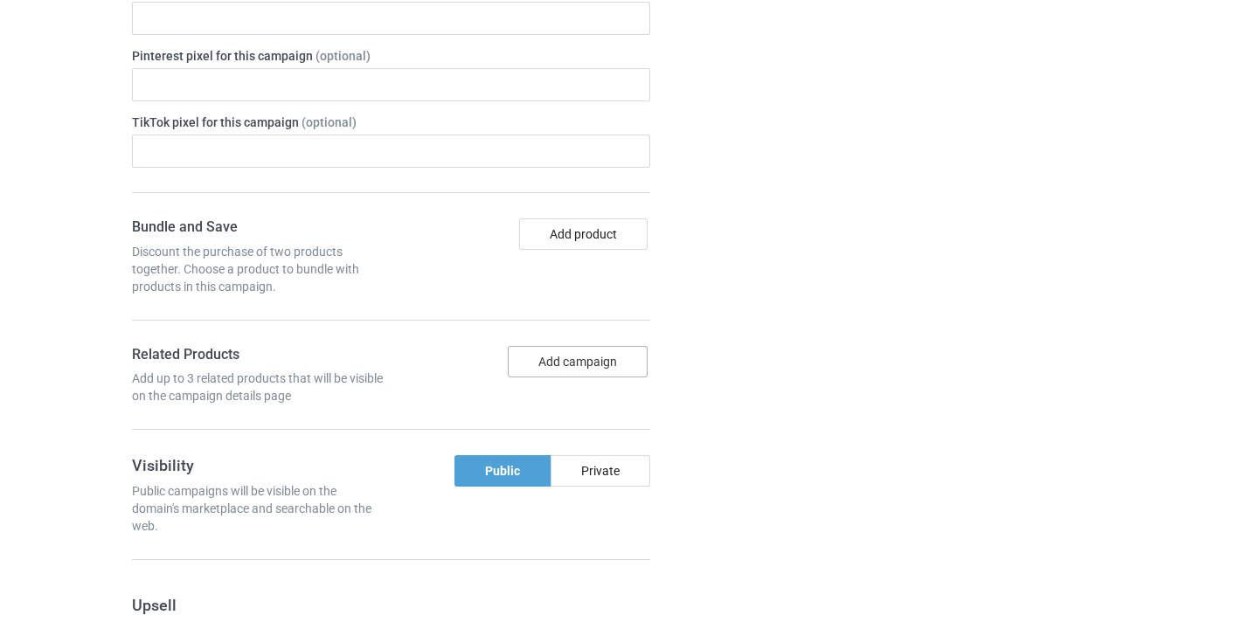
click at [598, 363] on button "Add campaign" at bounding box center [578, 361] width 140 height 31
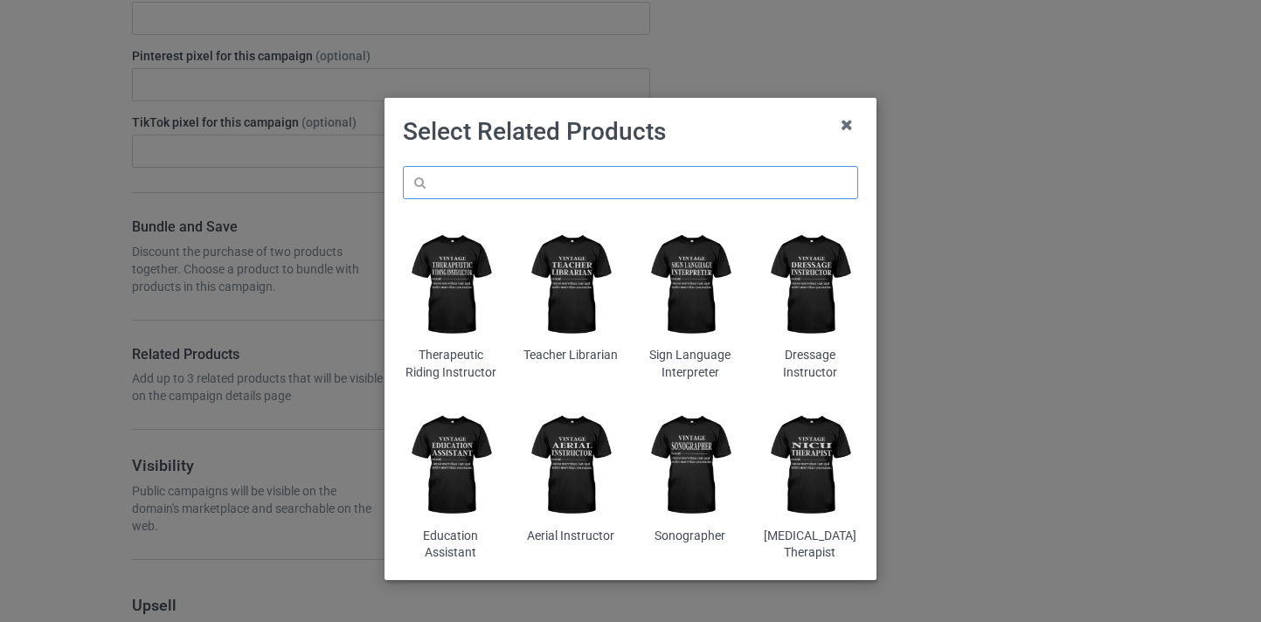
click at [664, 176] on input "text" at bounding box center [630, 182] width 455 height 33
paste input "Play Therapist"
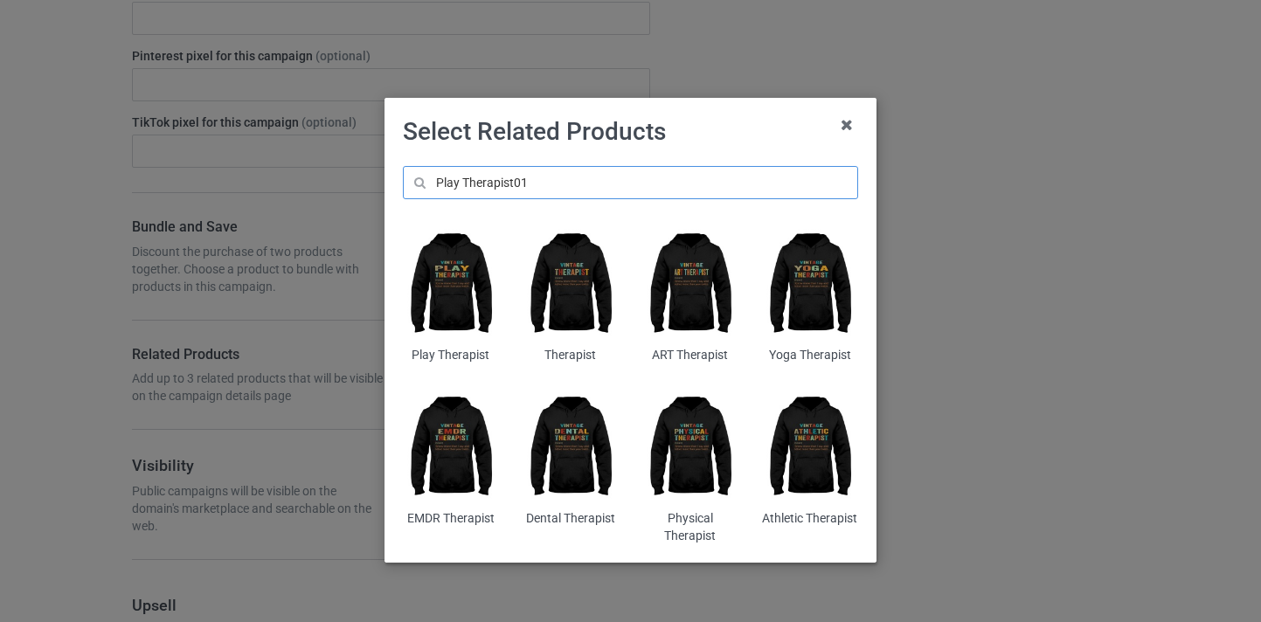
type input "Play Therapist01"
click at [458, 296] on img at bounding box center [450, 285] width 95 height 119
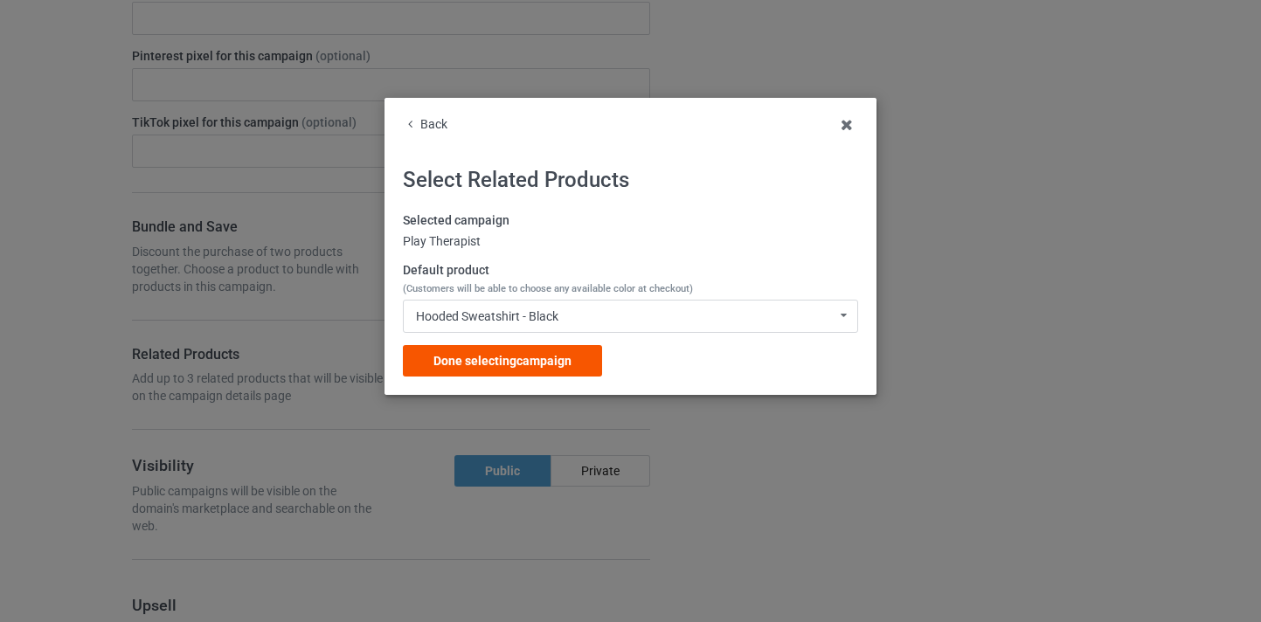
click at [565, 359] on span "Done selecting campaign" at bounding box center [503, 361] width 138 height 14
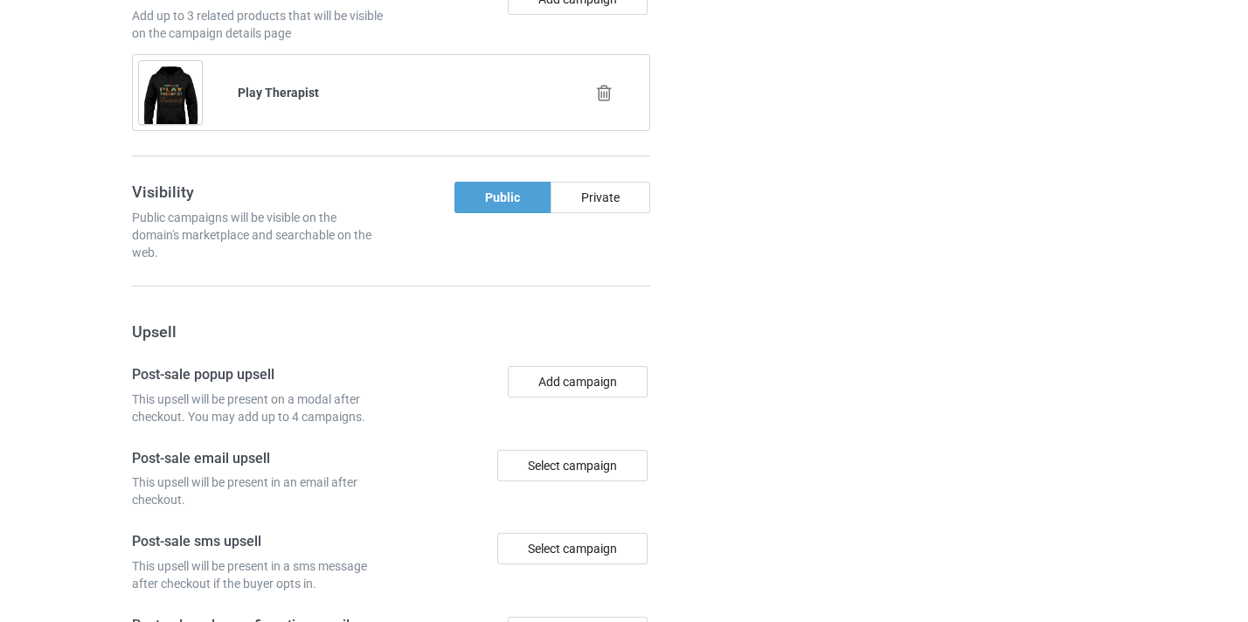
scroll to position [1710, 0]
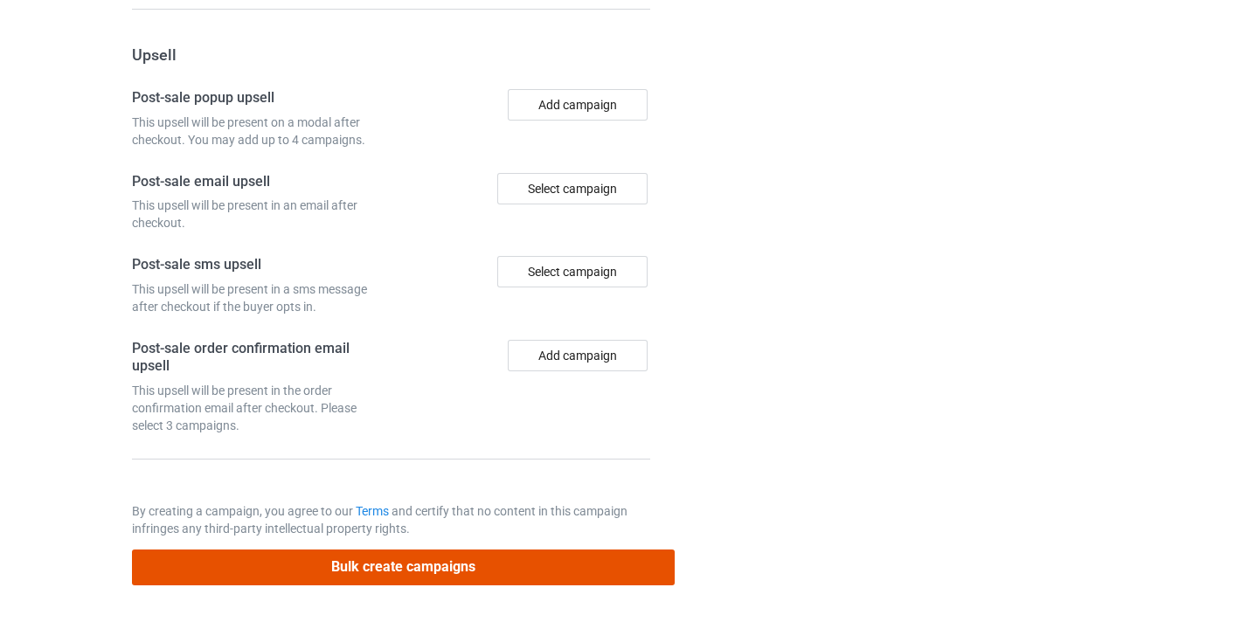
click at [515, 555] on button "Bulk create campaigns" at bounding box center [404, 568] width 544 height 36
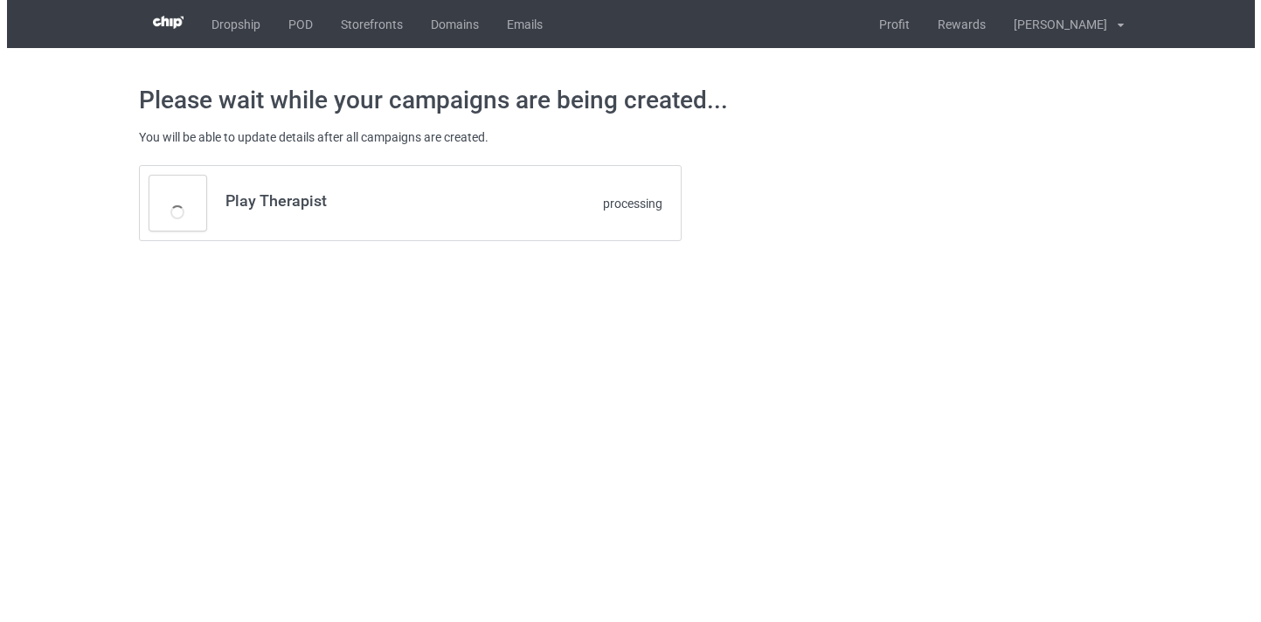
scroll to position [0, 0]
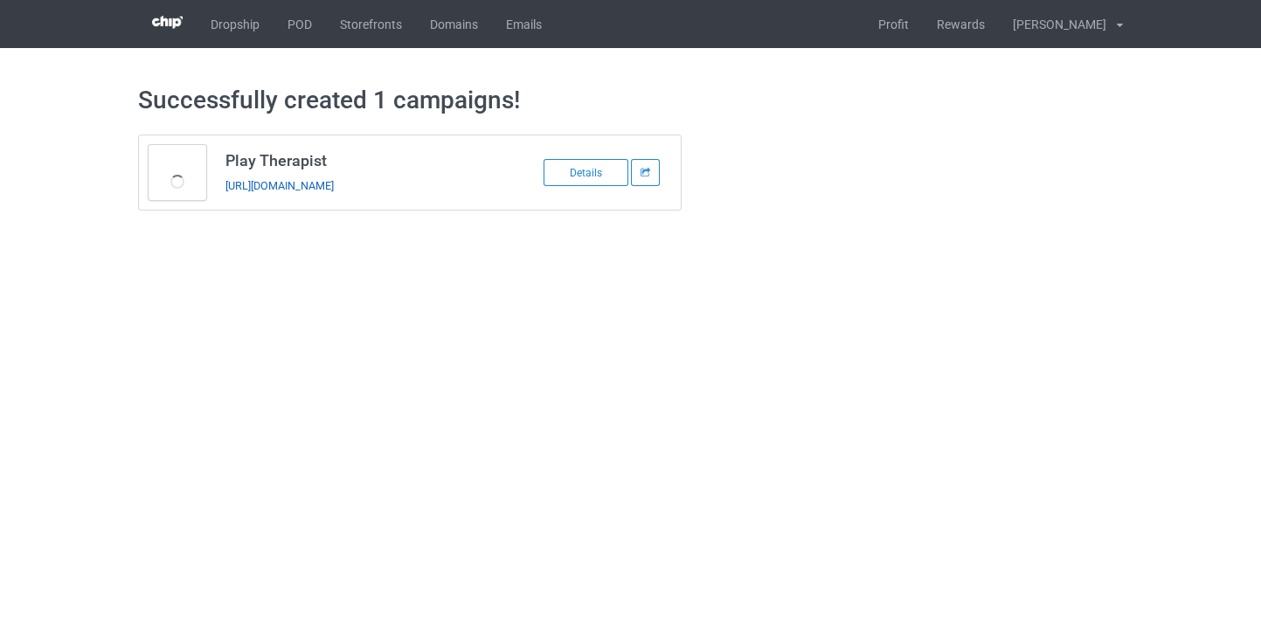
click at [331, 191] on link "https://www.thepure.gift/play-therapist10" at bounding box center [280, 185] width 108 height 13
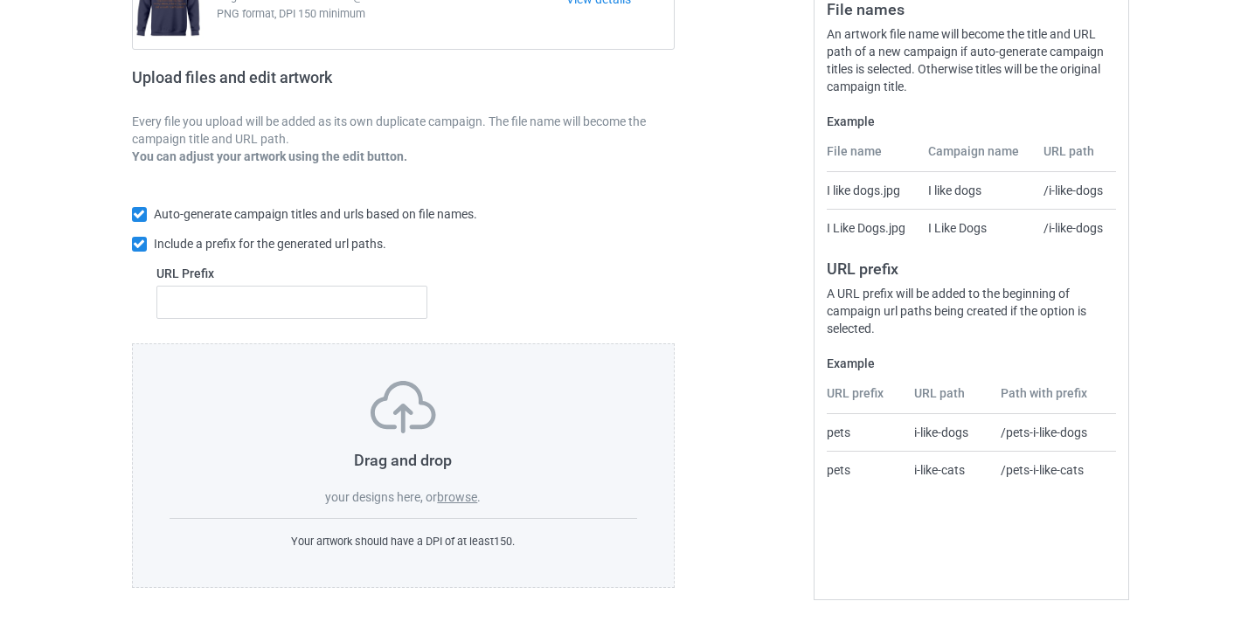
scroll to position [229, 0]
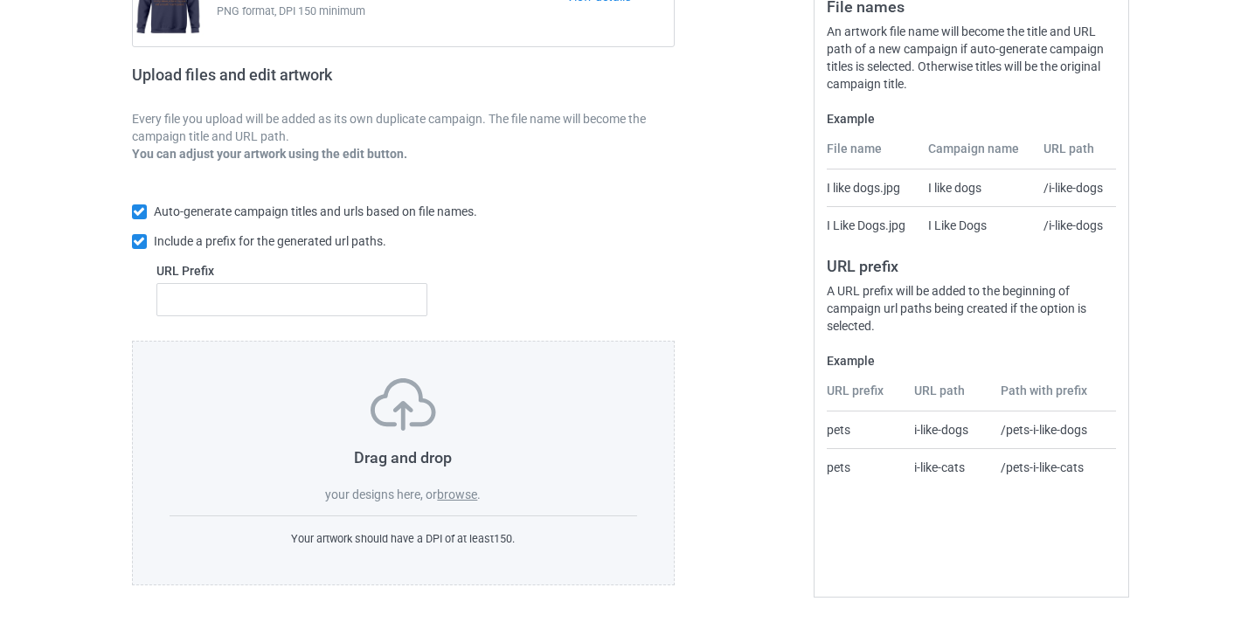
click at [462, 499] on label "browse" at bounding box center [457, 495] width 40 height 14
click at [0, 0] on input "browse" at bounding box center [0, 0] width 0 height 0
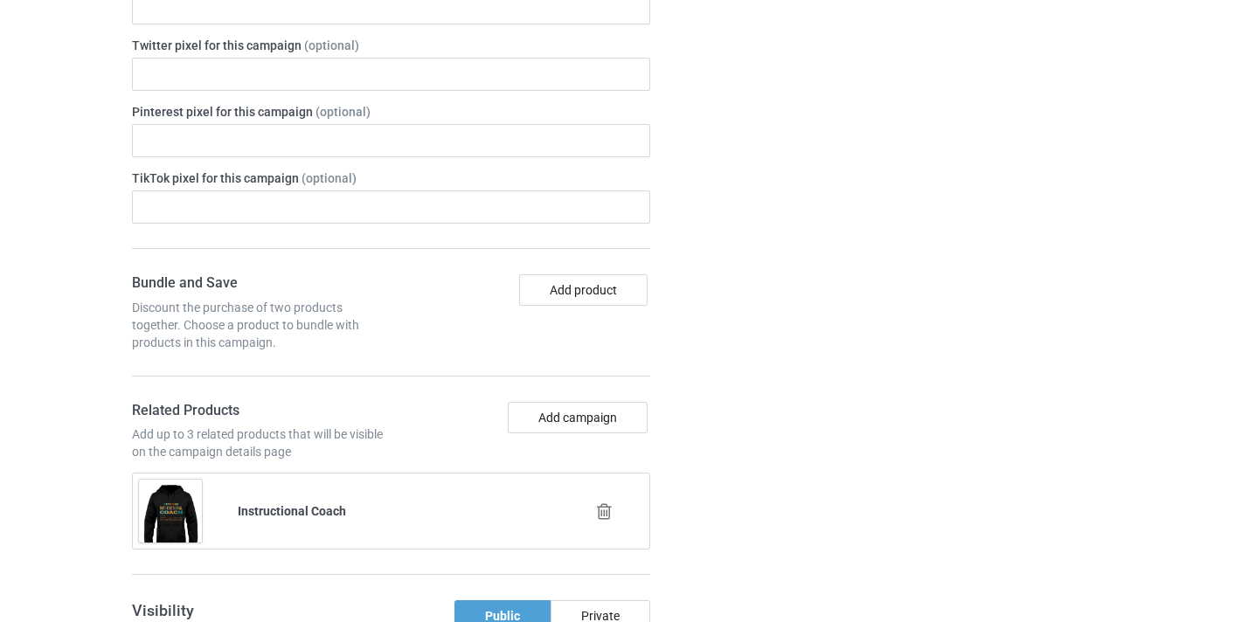
scroll to position [1021, 0]
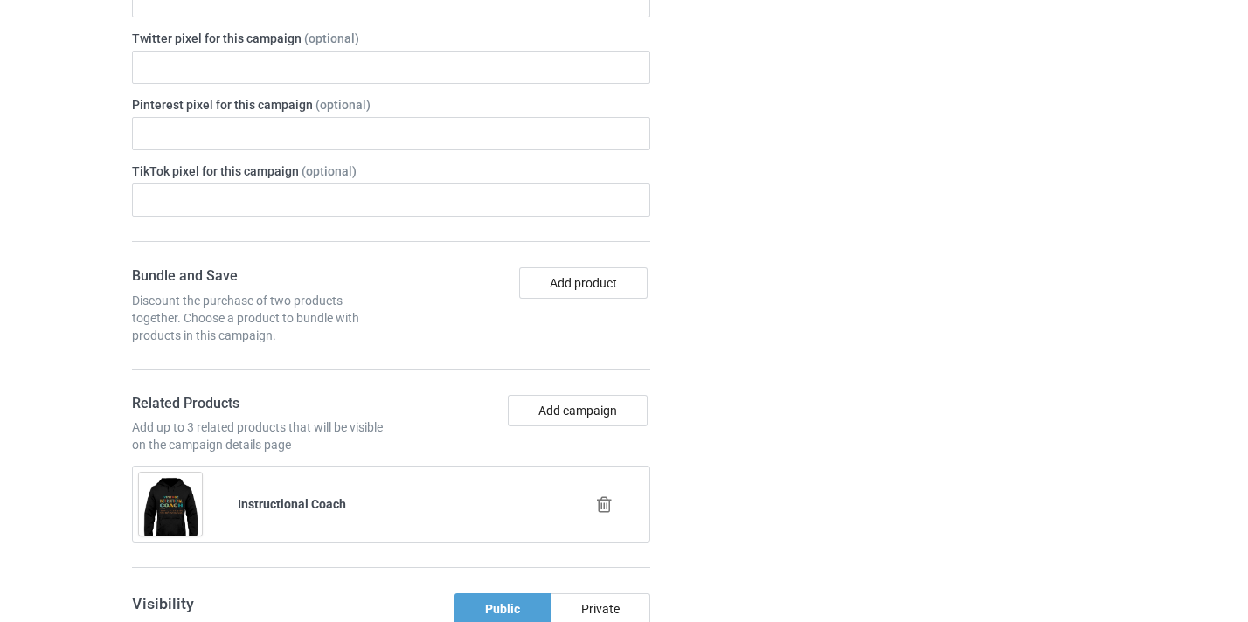
click at [607, 509] on icon at bounding box center [605, 505] width 22 height 18
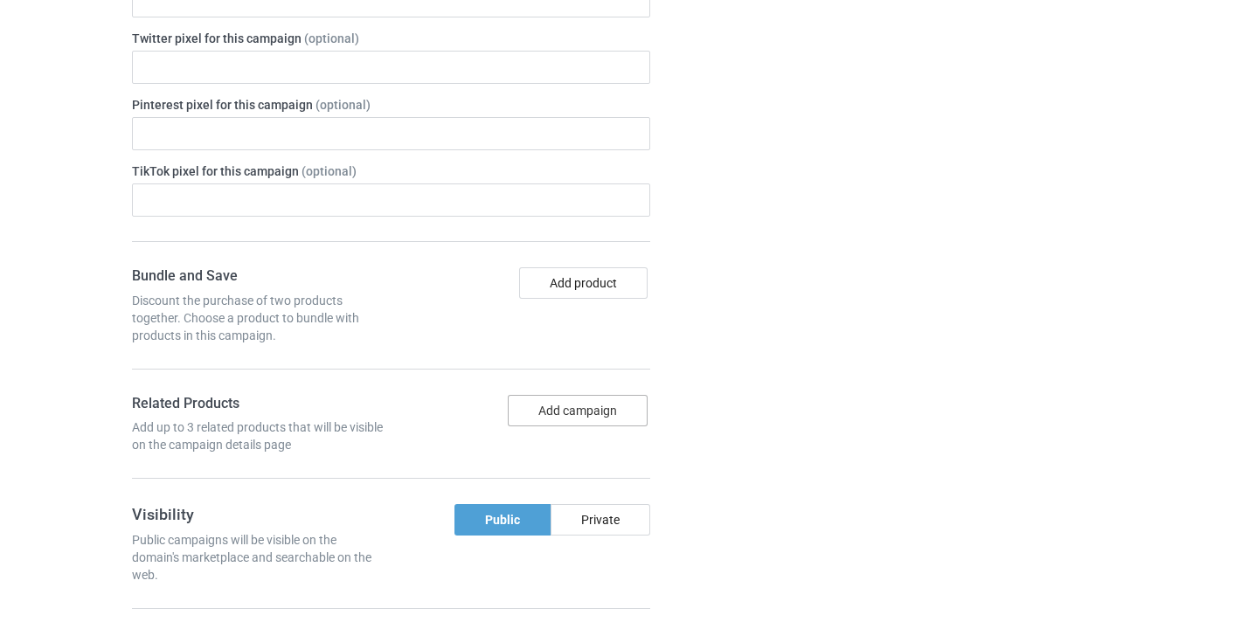
click at [594, 426] on button "Add campaign" at bounding box center [578, 410] width 140 height 31
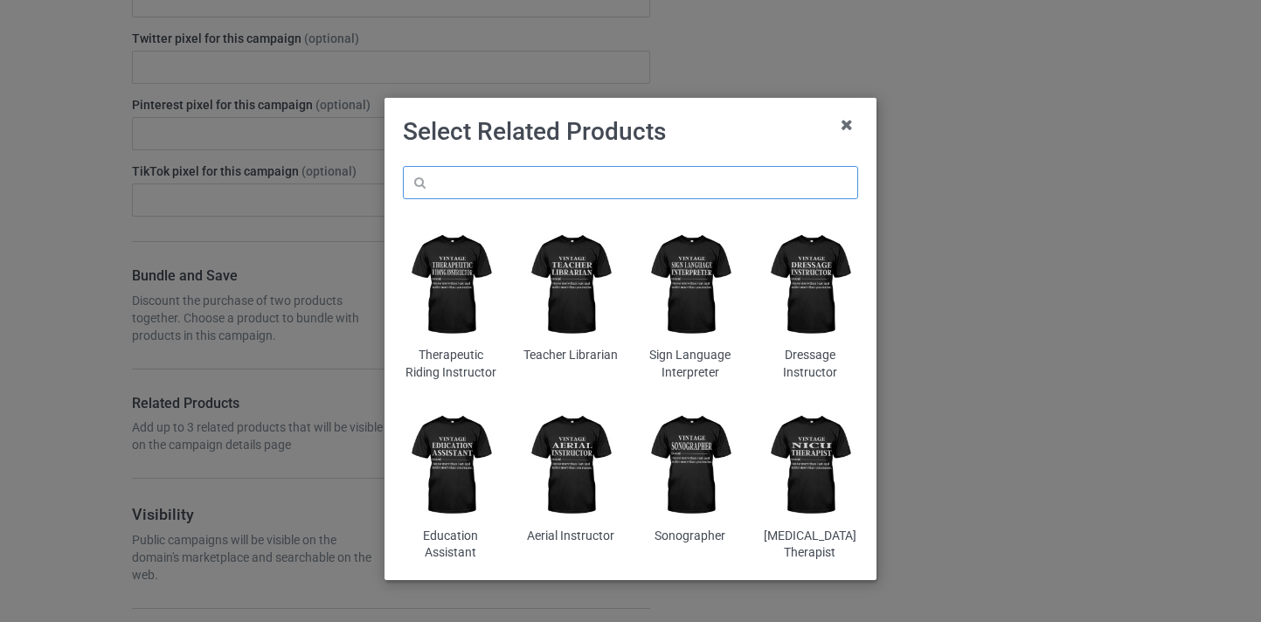
click at [633, 185] on input "text" at bounding box center [630, 182] width 455 height 33
paste input "Therapeutic Riding Instructor"
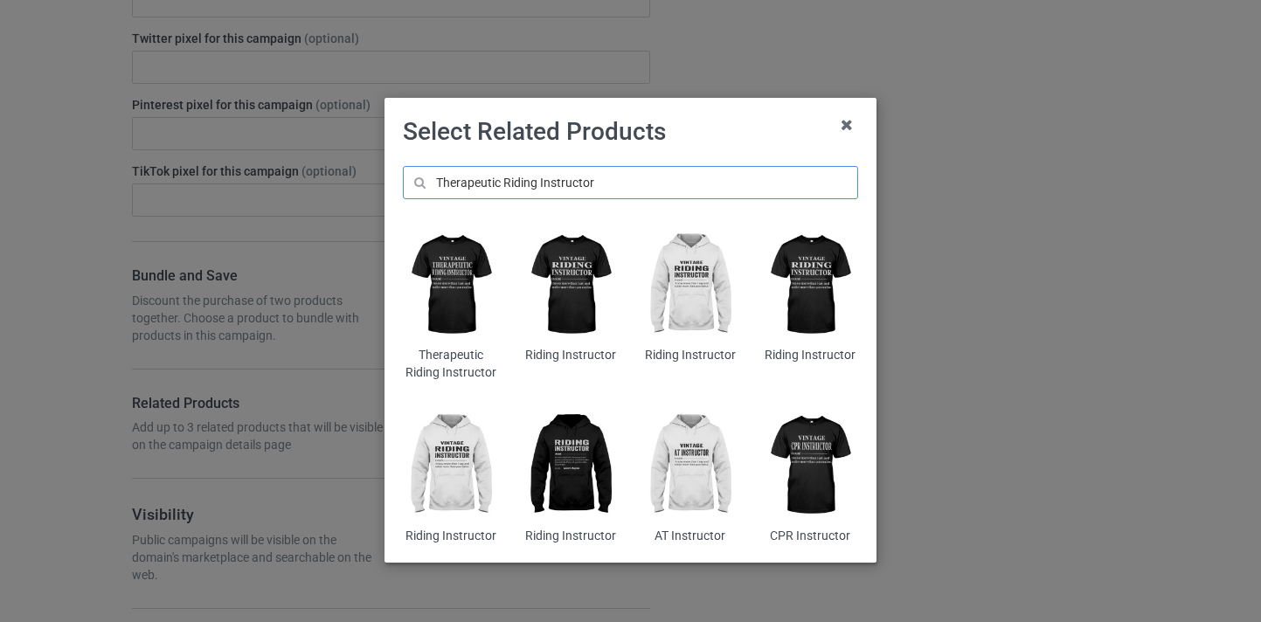
type input "Therapeutic Riding Instructor"
click at [462, 265] on img at bounding box center [450, 285] width 95 height 119
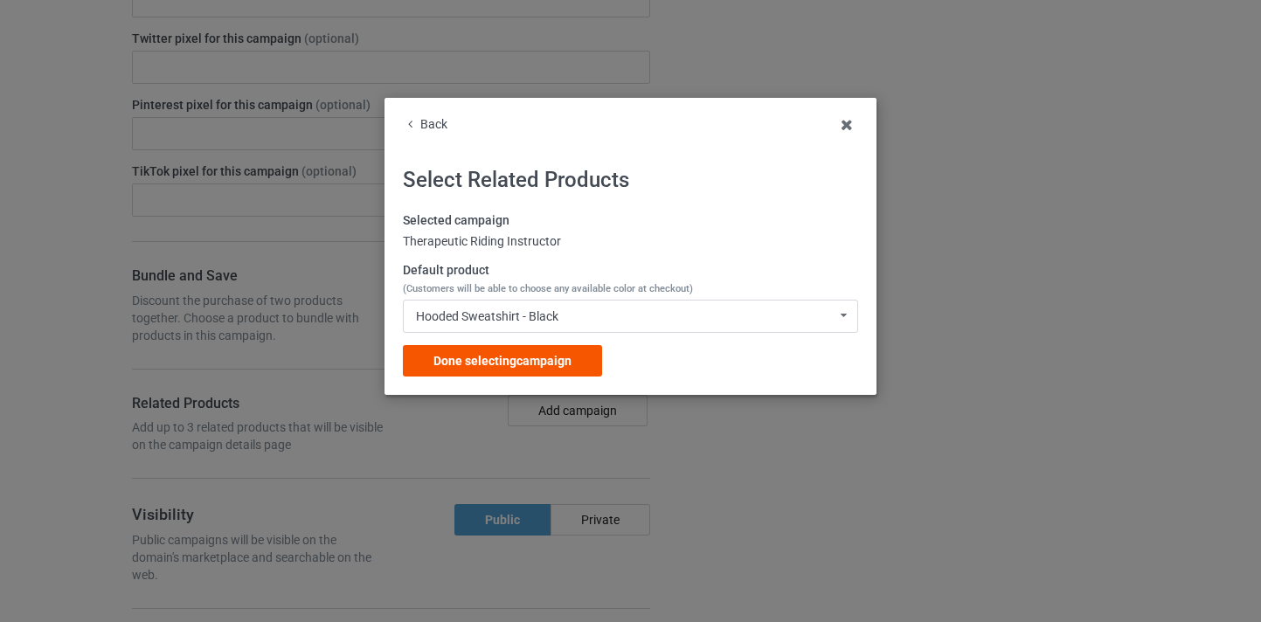
click at [518, 362] on span "Done selecting campaign" at bounding box center [503, 361] width 138 height 14
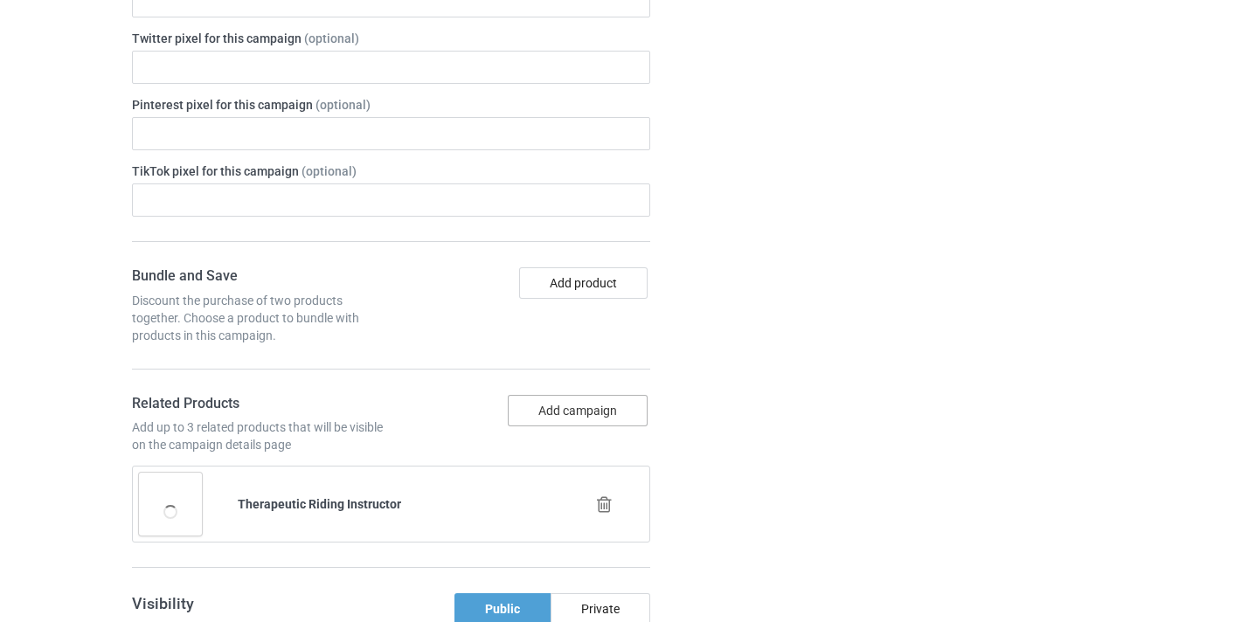
click at [601, 406] on button "Add campaign" at bounding box center [578, 410] width 140 height 31
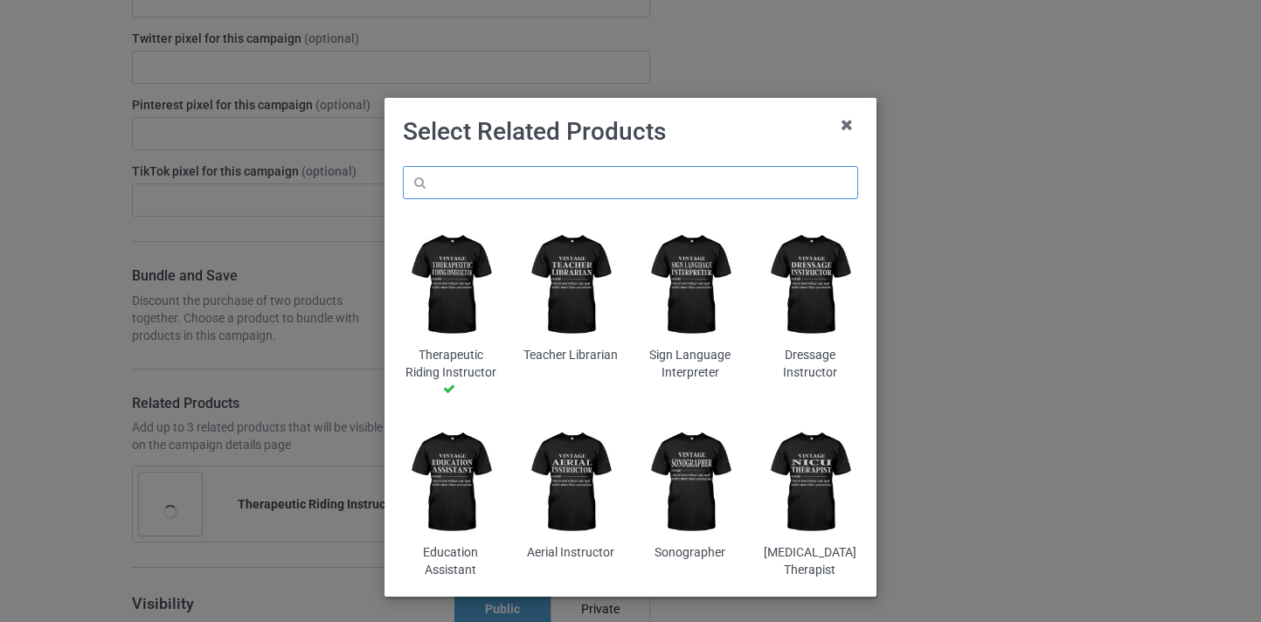
click at [594, 184] on input "text" at bounding box center [630, 182] width 455 height 33
paste input "Therapeutic Riding Instructor"
click at [462, 182] on input "Therapeutic Riding Instructor" at bounding box center [630, 182] width 455 height 33
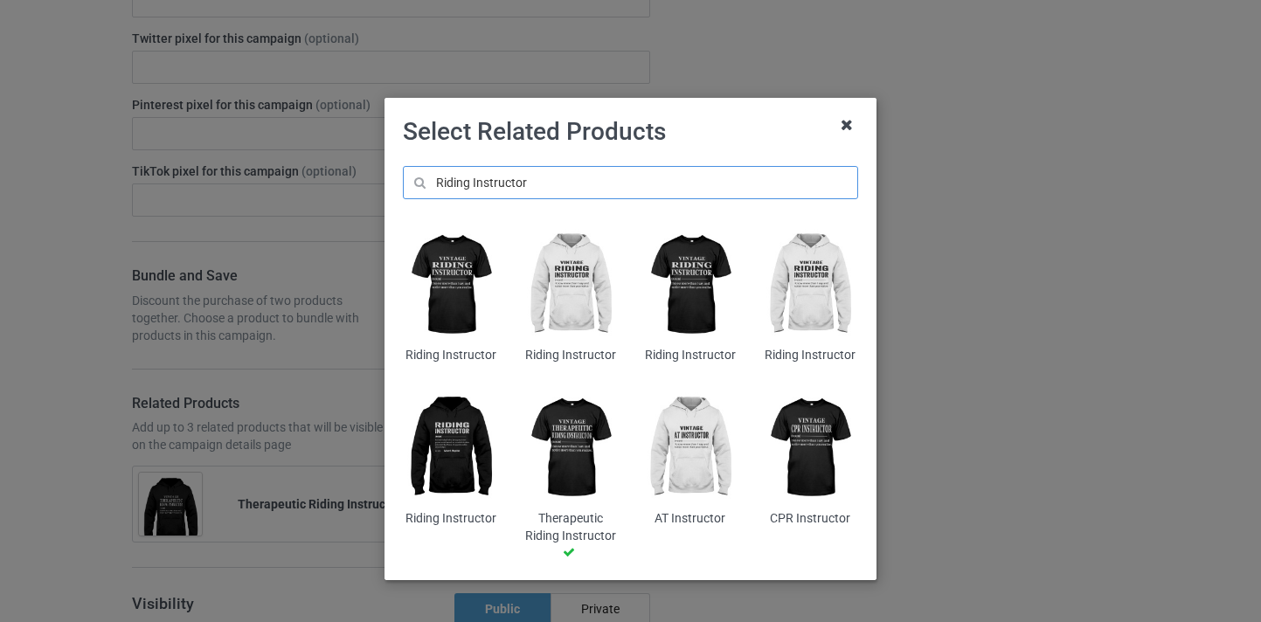
type input "Riding Instructor"
click at [844, 125] on icon at bounding box center [848, 125] width 28 height 28
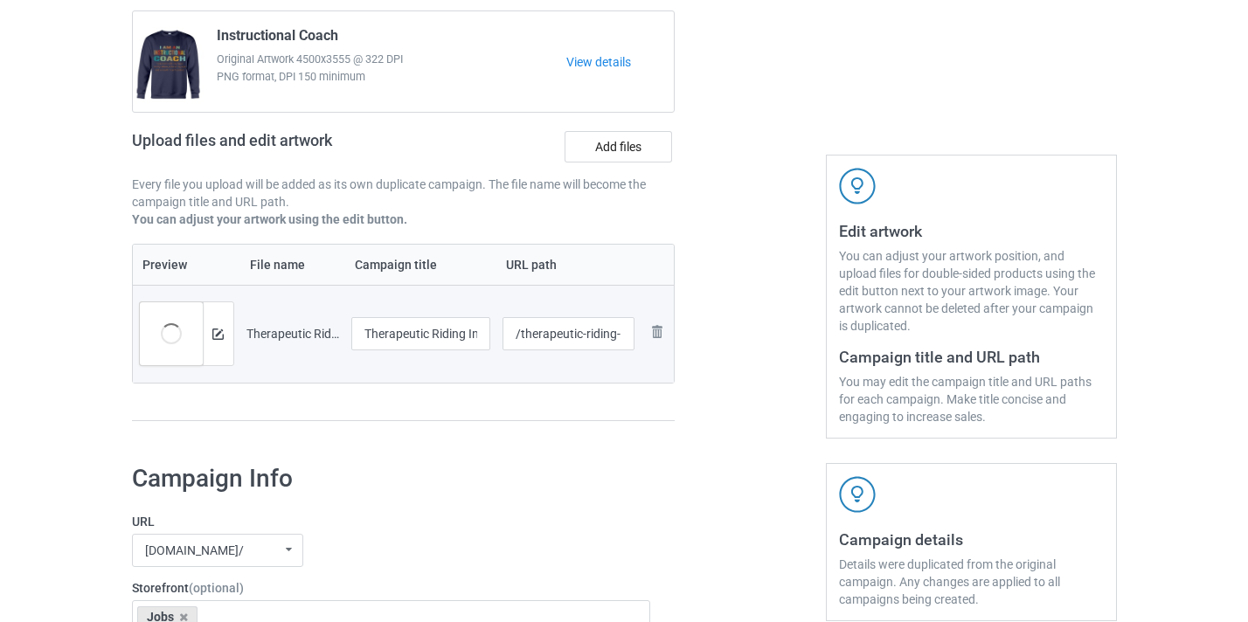
scroll to position [111, 0]
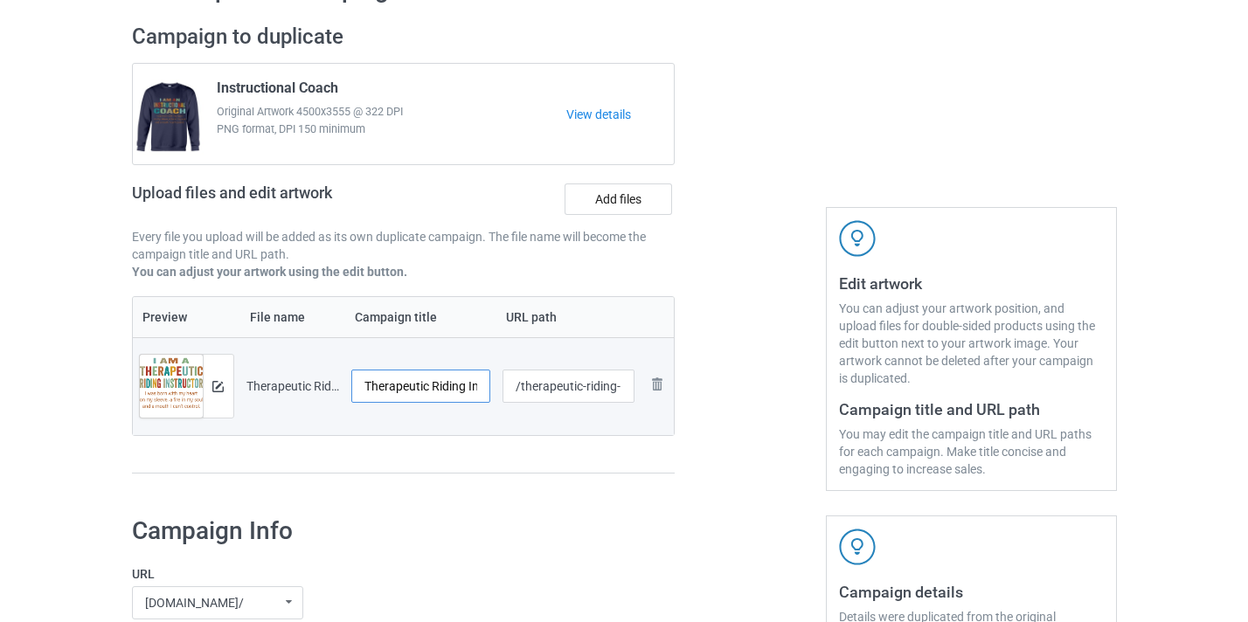
click at [455, 379] on input "Therapeutic Riding Instructor-Control" at bounding box center [421, 386] width 140 height 33
drag, startPoint x: 455, startPoint y: 379, endPoint x: 483, endPoint y: 384, distance: 28.3
click at [483, 384] on input "Therapeutic Riding Instructor-Control" at bounding box center [421, 386] width 140 height 33
click at [465, 390] on input "Therapeutic Riding Instructor-Control" at bounding box center [421, 386] width 140 height 33
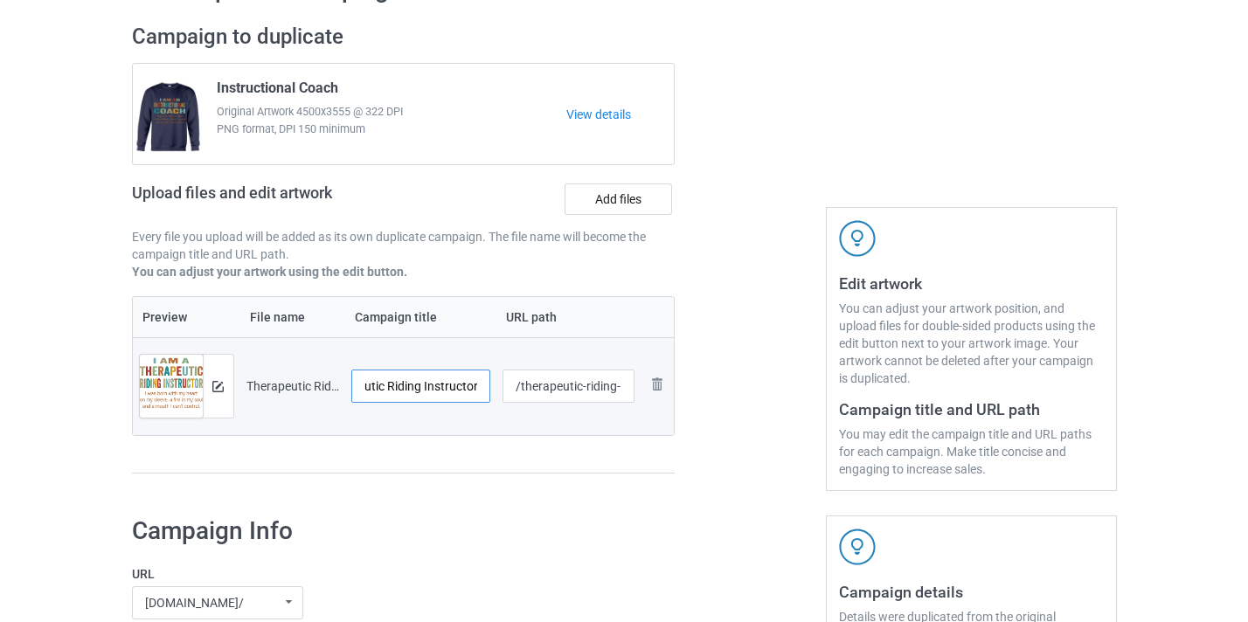
scroll to position [0, 45]
type input "Therapeutic Riding Instructor"
click at [560, 383] on input "/therapeutic-riding-instructor-control" at bounding box center [569, 386] width 132 height 33
drag, startPoint x: 560, startPoint y: 383, endPoint x: 645, endPoint y: 395, distance: 85.7
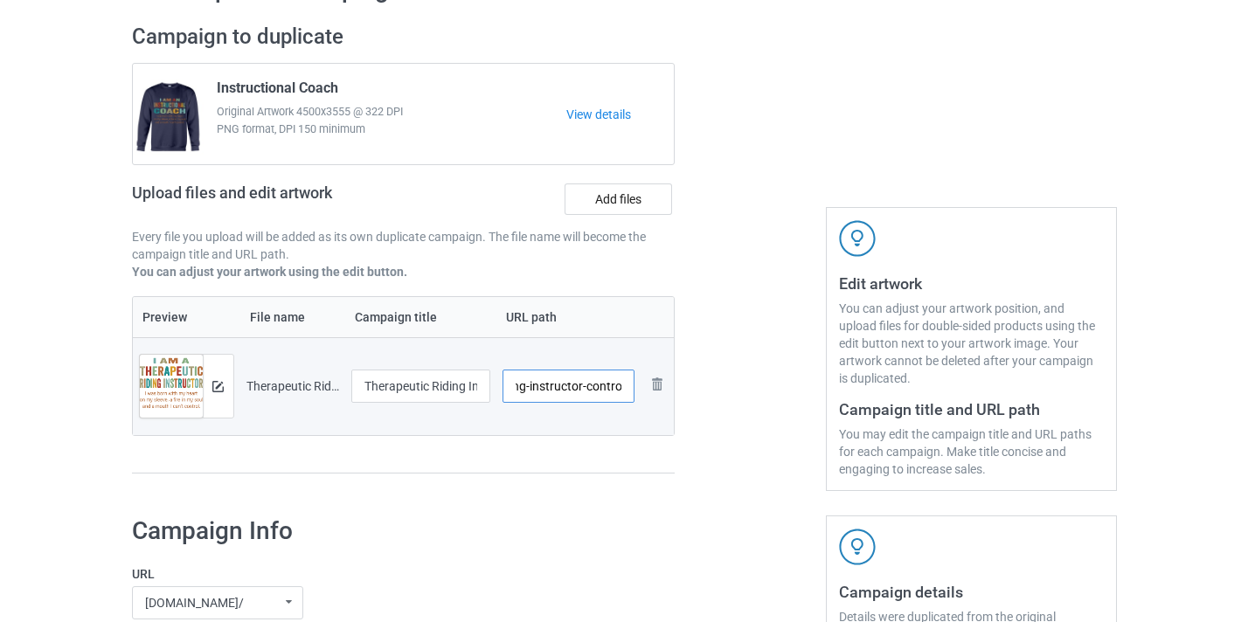
click at [645, 395] on tr "Preview and edit artwork Therapeutic Riding Instructor-Control.png Therapeutic …" at bounding box center [404, 386] width 542 height 98
click at [609, 392] on input "/therapeutic-riding-instructor-control" at bounding box center [569, 386] width 132 height 33
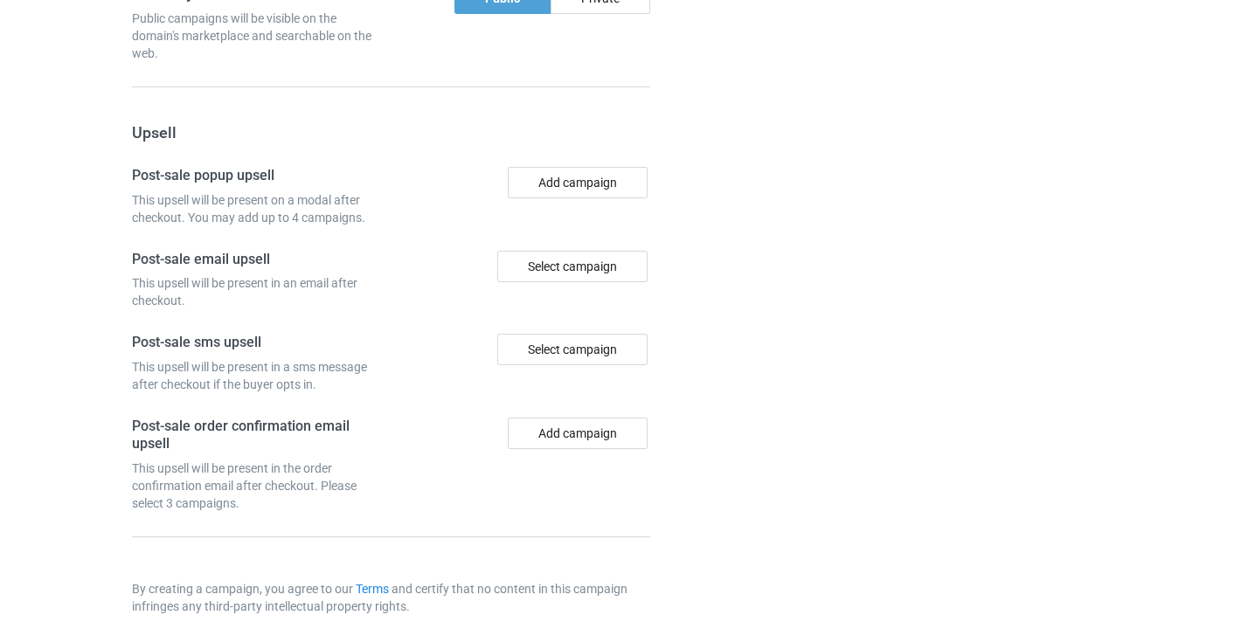
scroll to position [1710, 0]
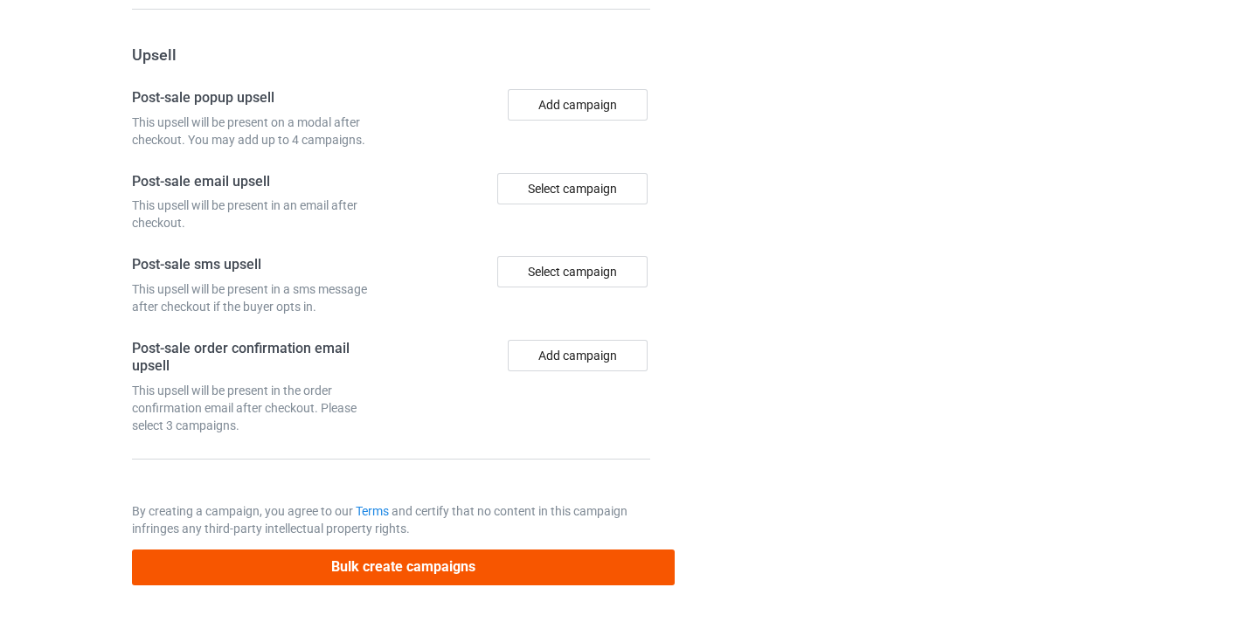
type input "/therapeutic-riding-instructor10"
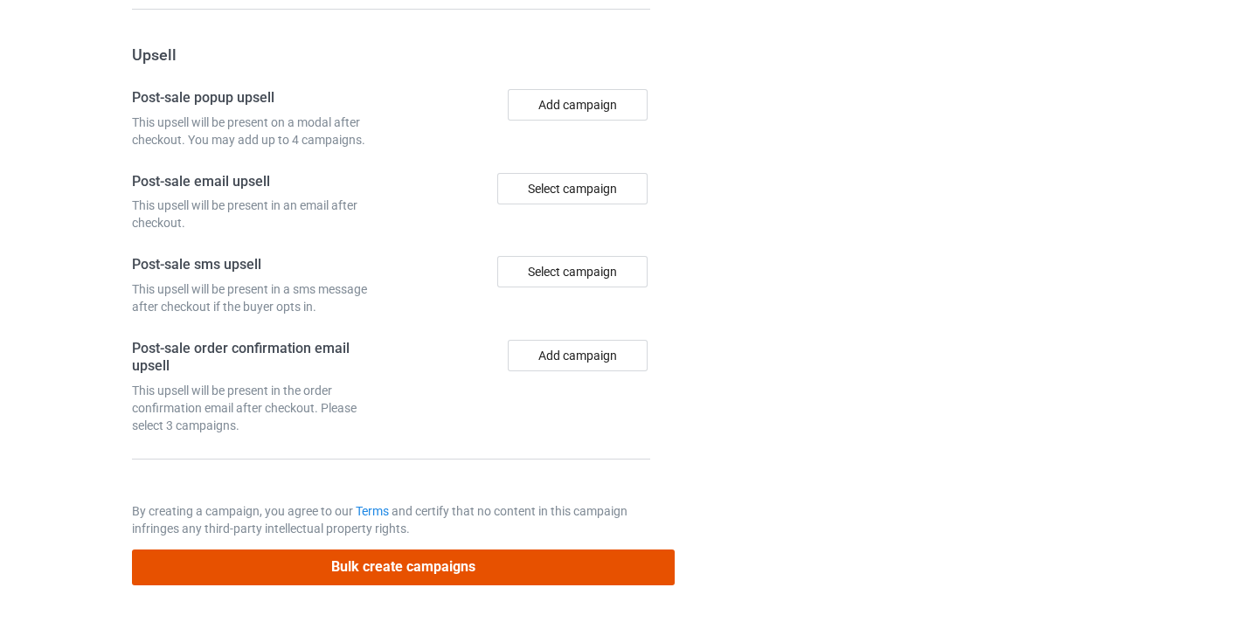
drag, startPoint x: 496, startPoint y: 557, endPoint x: 490, endPoint y: 520, distance: 37.2
click at [496, 557] on button "Bulk create campaigns" at bounding box center [404, 568] width 544 height 36
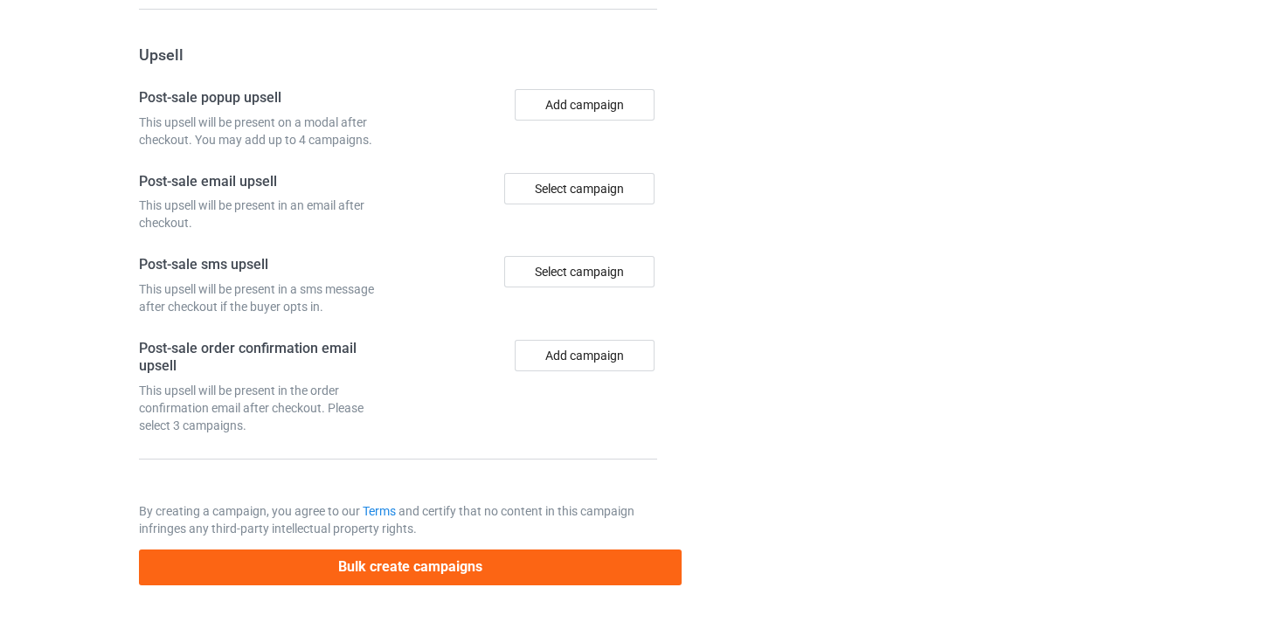
scroll to position [0, 0]
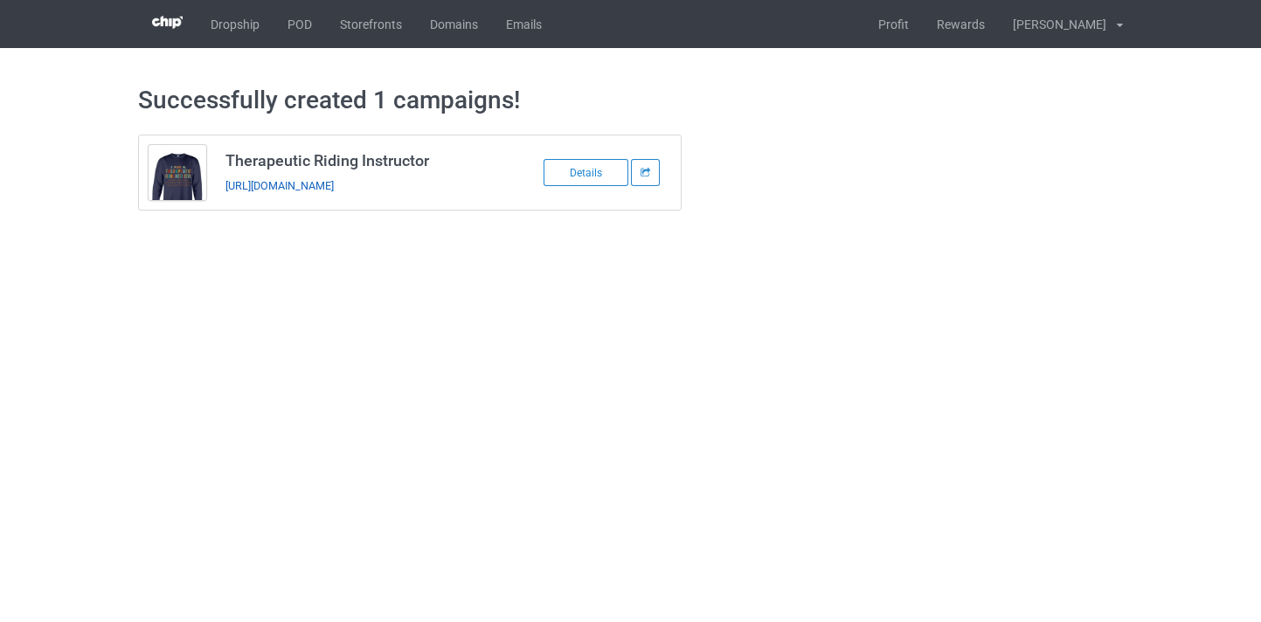
click at [334, 187] on link "https://www.thepure.gift/therapeutic-riding-instructor10" at bounding box center [280, 185] width 108 height 13
